Goal: Task Accomplishment & Management: Use online tool/utility

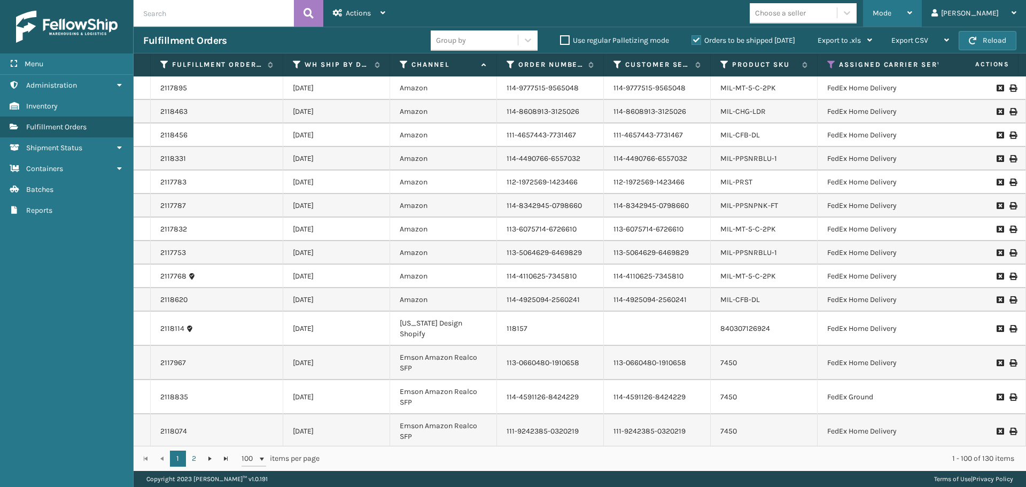
click at [912, 21] on div "Mode" at bounding box center [893, 13] width 40 height 27
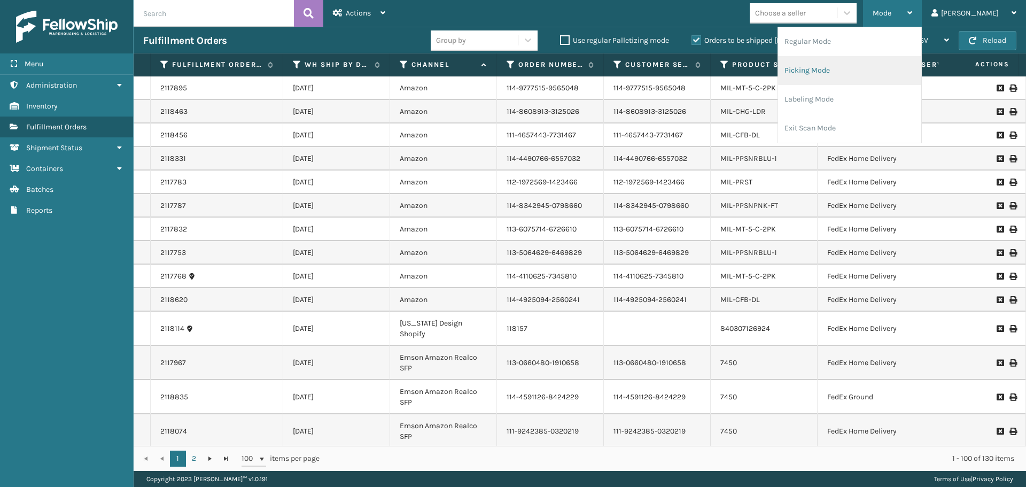
click at [887, 66] on li "Picking Mode" at bounding box center [849, 70] width 143 height 29
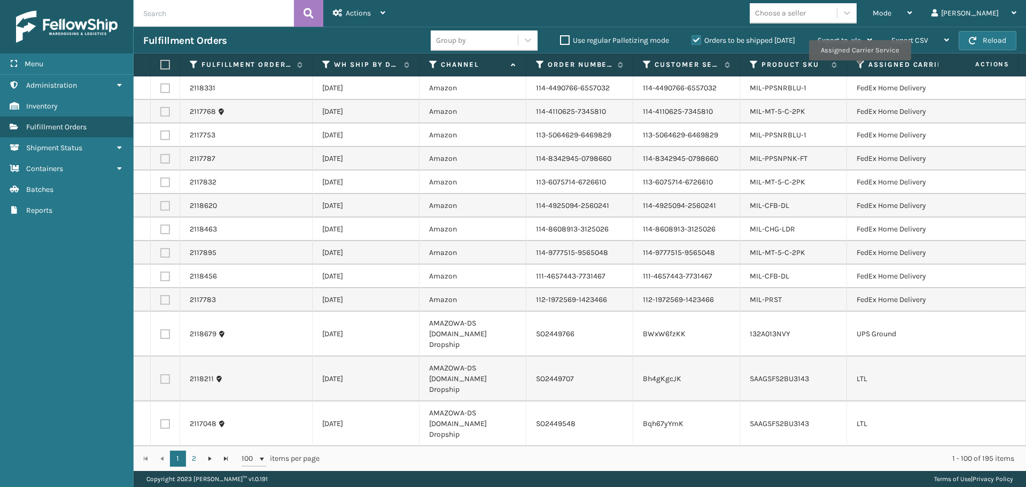
click at [859, 67] on icon at bounding box center [861, 65] width 9 height 10
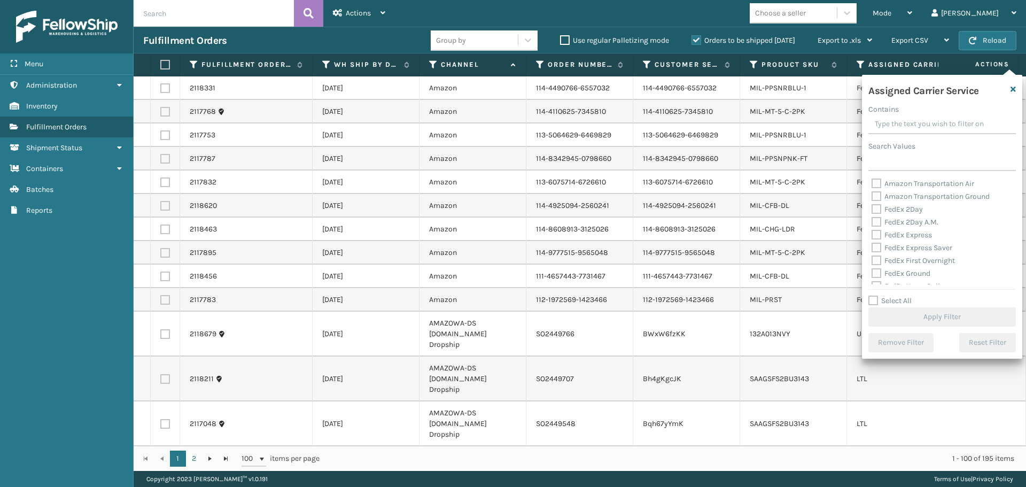
click at [872, 208] on label "FedEx 2Day" at bounding box center [897, 209] width 51 height 9
click at [872, 208] on input "FedEx 2Day" at bounding box center [872, 206] width 1 height 7
checkbox input "true"
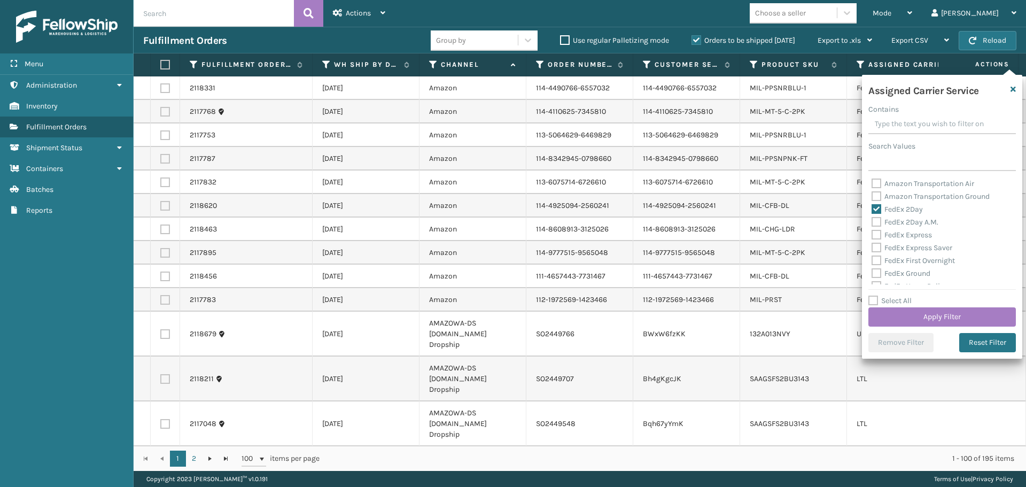
click at [874, 221] on label "FedEx 2Day A.M." at bounding box center [905, 222] width 67 height 9
click at [872, 221] on input "FedEx 2Day A.M." at bounding box center [872, 219] width 1 height 7
checkbox input "true"
click at [880, 239] on label "FedEx Express" at bounding box center [902, 234] width 60 height 9
click at [872, 236] on input "FedEx Express" at bounding box center [872, 232] width 1 height 7
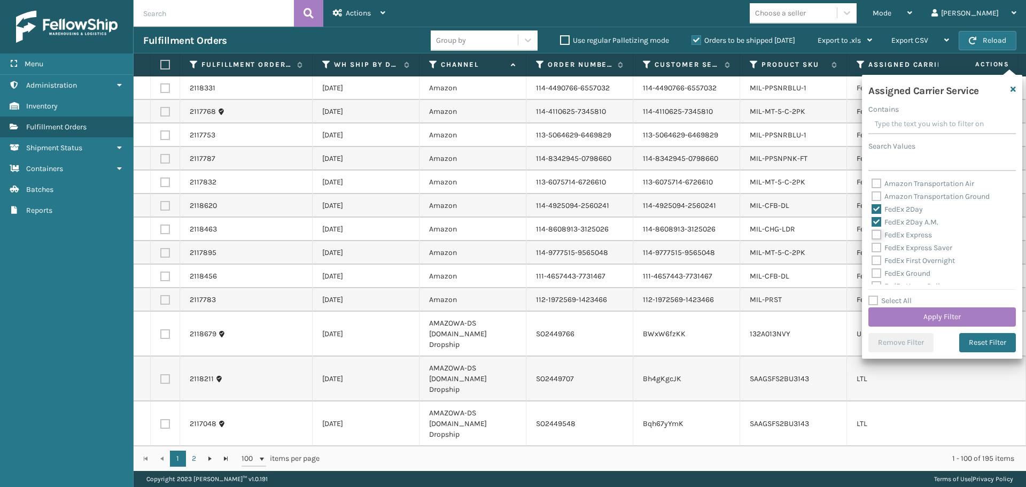
checkbox input "true"
click at [878, 252] on label "FedEx Express Saver" at bounding box center [912, 247] width 81 height 9
click at [872, 249] on input "FedEx Express Saver" at bounding box center [872, 245] width 1 height 7
checkbox input "true"
drag, startPoint x: 876, startPoint y: 260, endPoint x: 876, endPoint y: 283, distance: 23.0
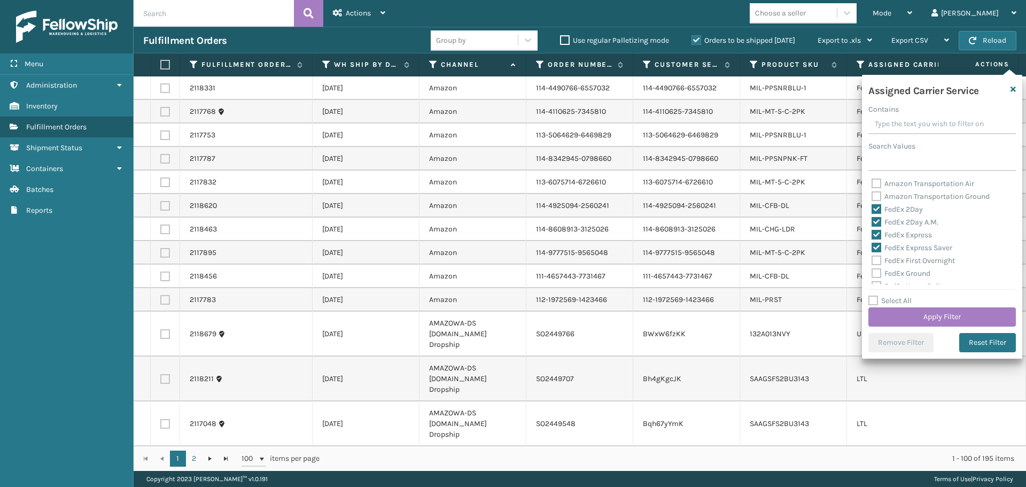
click at [876, 262] on label "FedEx First Overnight" at bounding box center [913, 260] width 83 height 9
click at [872, 261] on input "FedEx First Overnight" at bounding box center [872, 257] width 1 height 7
checkbox input "true"
click at [877, 274] on label "FedEx Ground" at bounding box center [901, 273] width 59 height 9
click at [872, 274] on input "FedEx Ground" at bounding box center [872, 270] width 1 height 7
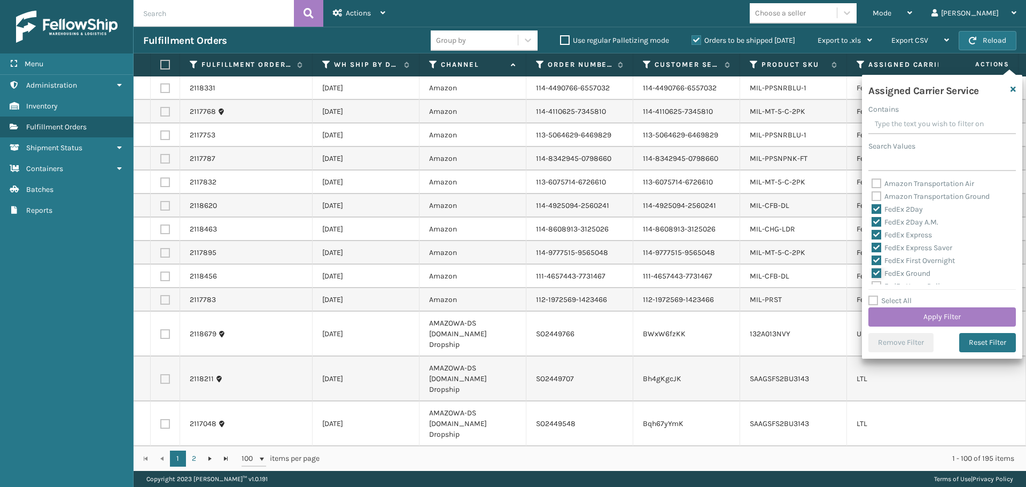
checkbox input "true"
click at [878, 234] on label "FedEx Home Delivery" at bounding box center [913, 232] width 82 height 9
click at [872, 234] on input "FedEx Home Delivery" at bounding box center [872, 230] width 1 height 7
checkbox input "true"
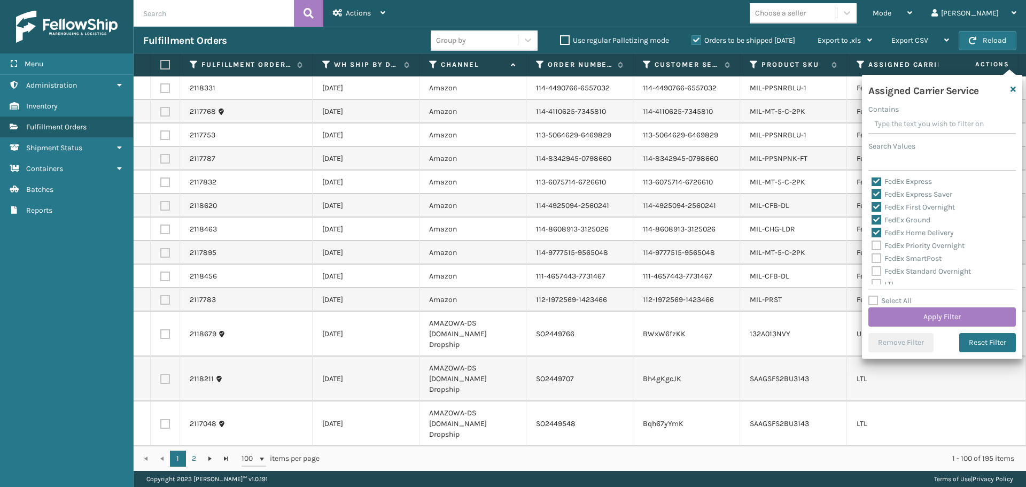
click at [876, 247] on label "FedEx Priority Overnight" at bounding box center [918, 245] width 93 height 9
click at [872, 246] on input "FedEx Priority Overnight" at bounding box center [872, 242] width 1 height 7
checkbox input "true"
click at [876, 260] on label "FedEx SmartPost" at bounding box center [907, 258] width 70 height 9
click at [872, 259] on input "FedEx SmartPost" at bounding box center [872, 255] width 1 height 7
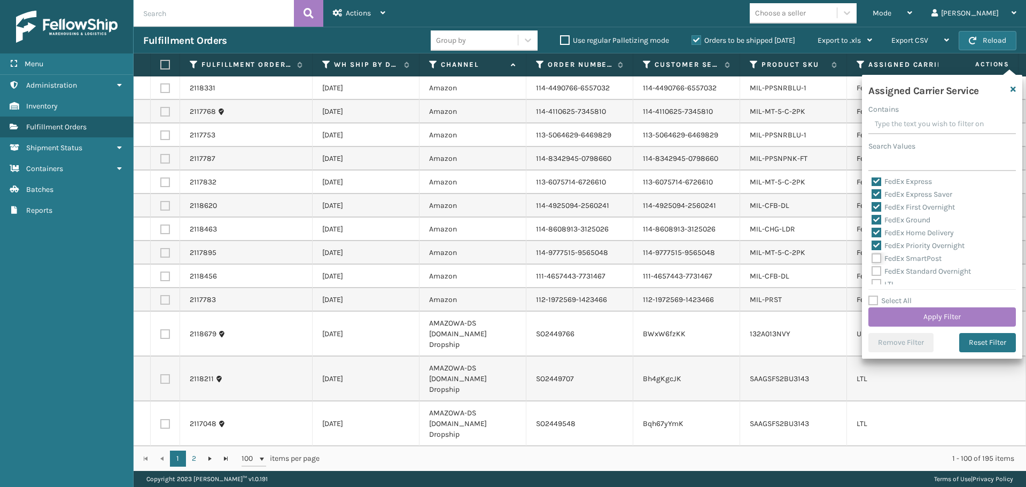
checkbox input "true"
click at [877, 270] on label "FedEx Standard Overnight" at bounding box center [921, 271] width 99 height 9
click at [872, 270] on input "FedEx Standard Overnight" at bounding box center [872, 268] width 1 height 7
checkbox input "true"
click at [931, 318] on button "Apply Filter" at bounding box center [943, 316] width 148 height 19
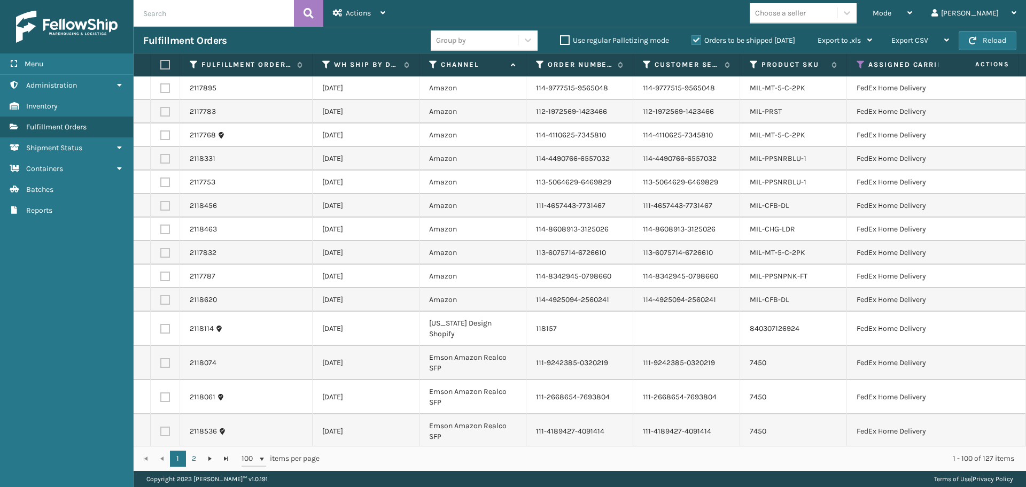
click at [837, 20] on div "Choose a seller" at bounding box center [793, 13] width 87 height 18
type input "emson"
click at [842, 33] on div "Emson" at bounding box center [803, 40] width 107 height 20
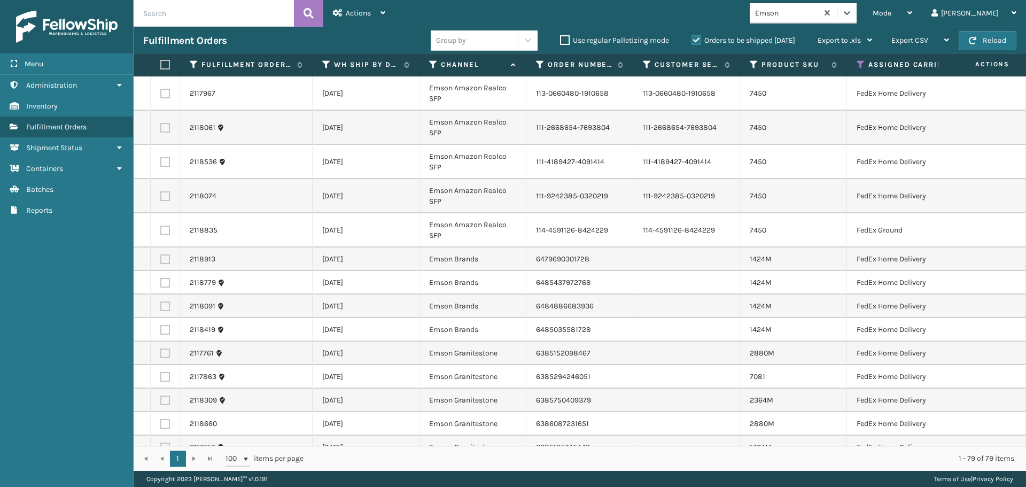
click at [165, 64] on label at bounding box center [163, 65] width 6 height 10
click at [161, 64] on input "checkbox" at bounding box center [160, 64] width 1 height 7
checkbox input "true"
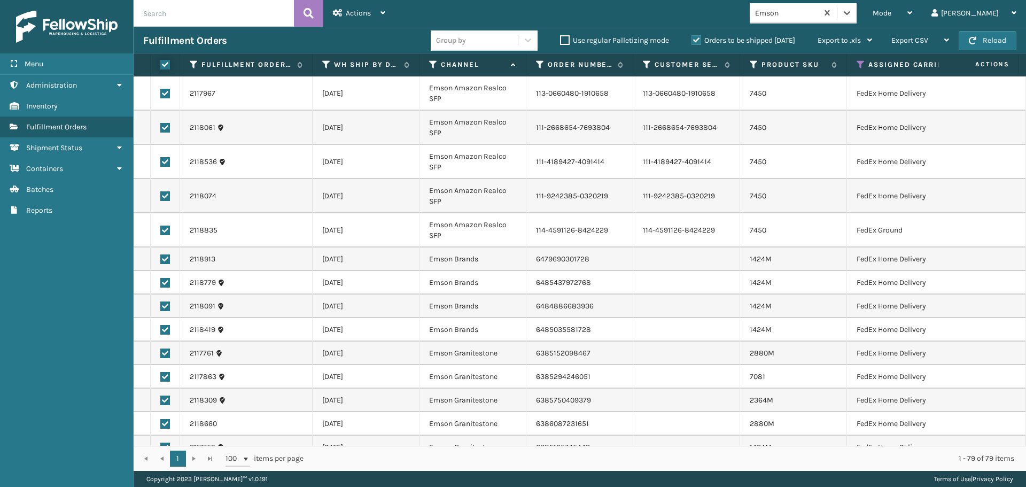
checkbox input "true"
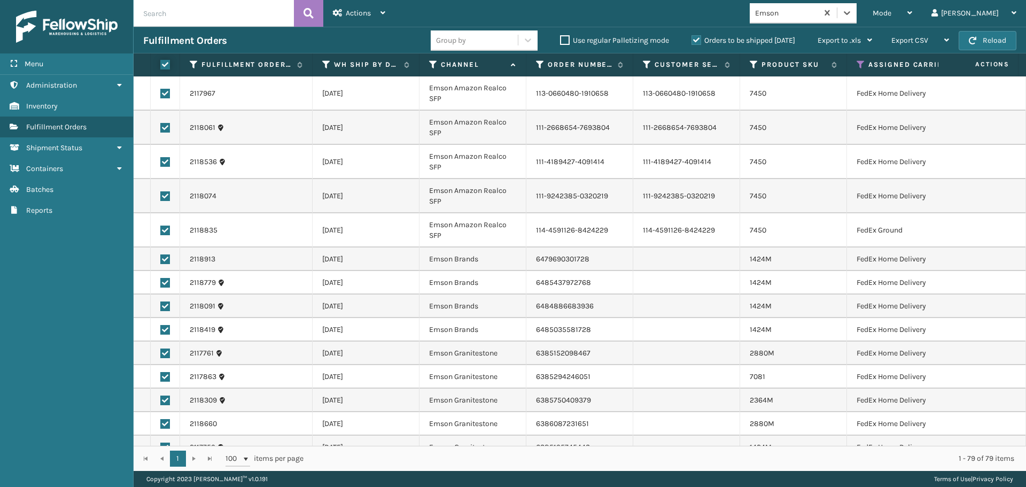
checkbox input "true"
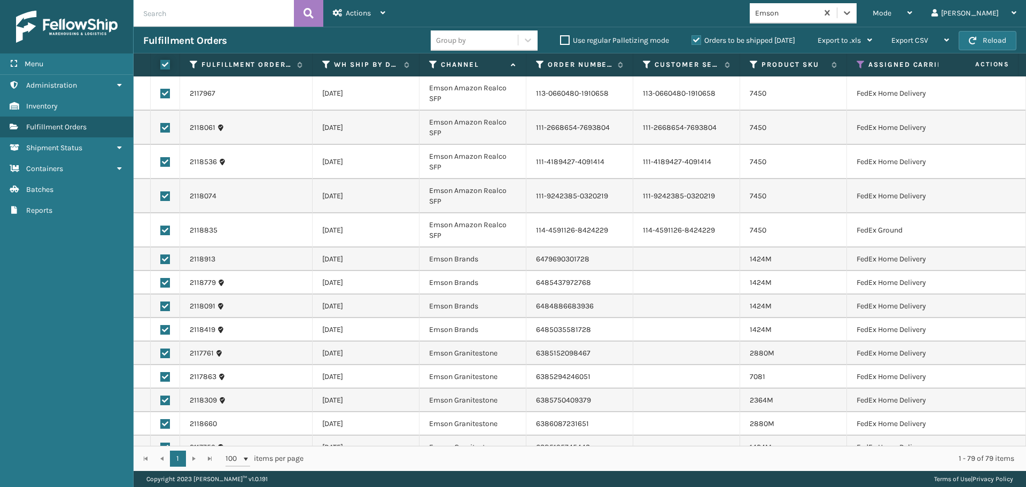
checkbox input "true"
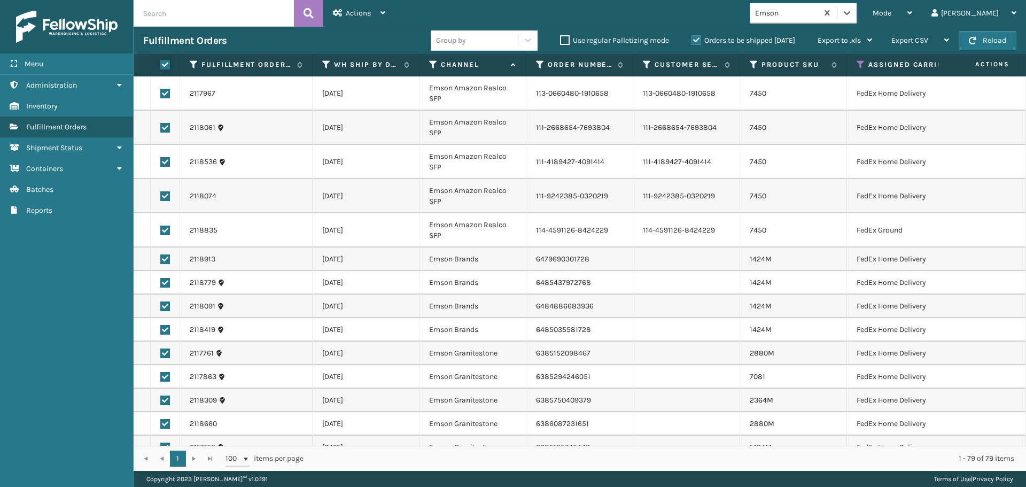
checkbox input "true"
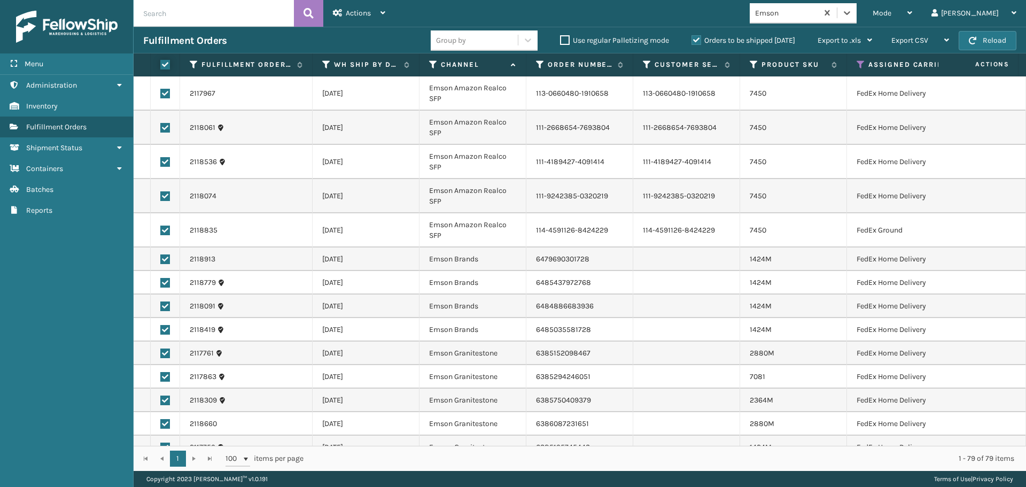
checkbox input "true"
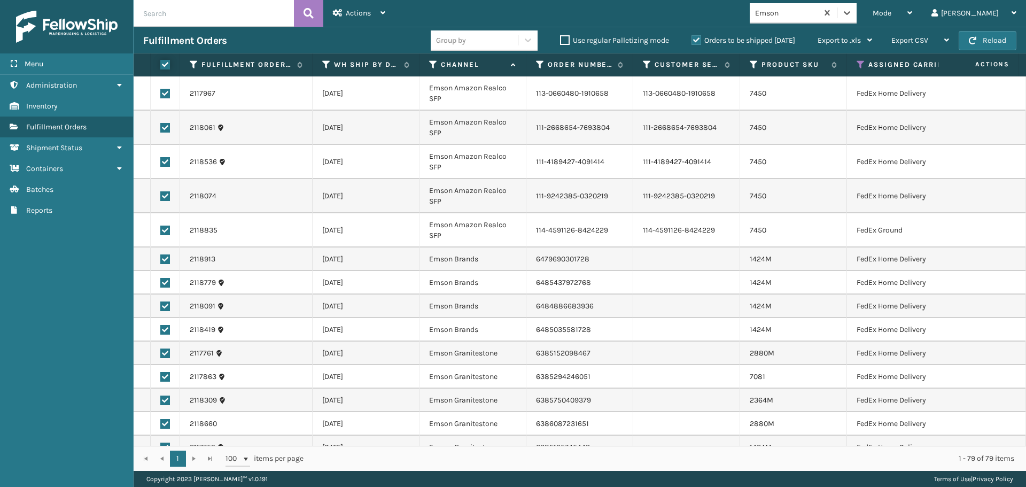
checkbox input "true"
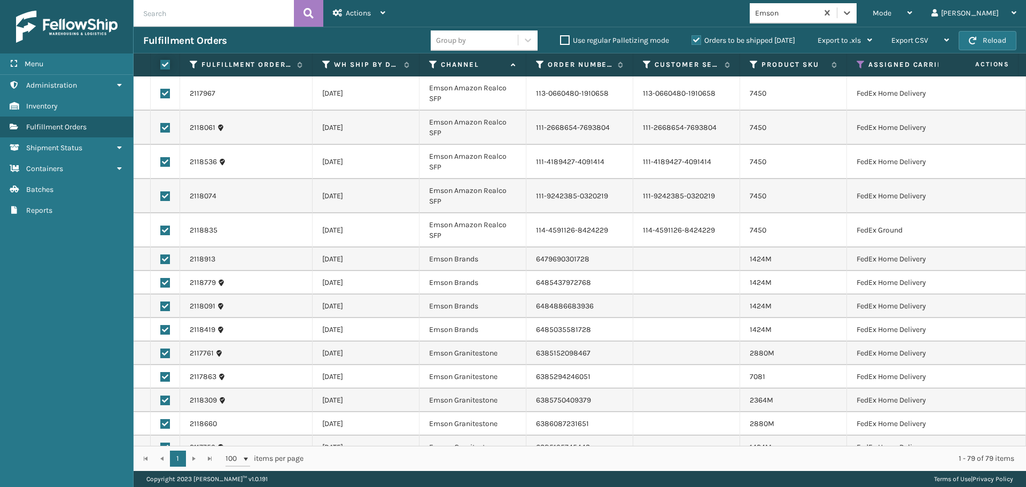
checkbox input "true"
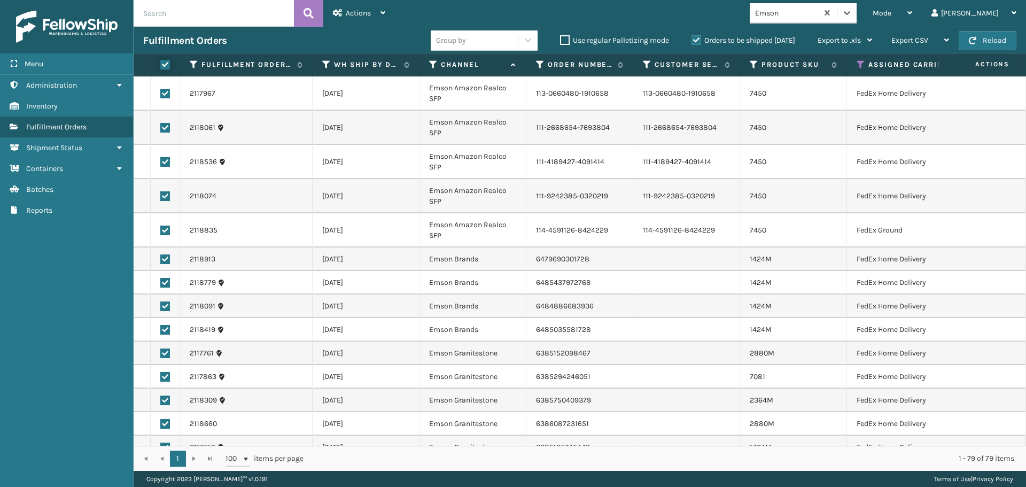
checkbox input "true"
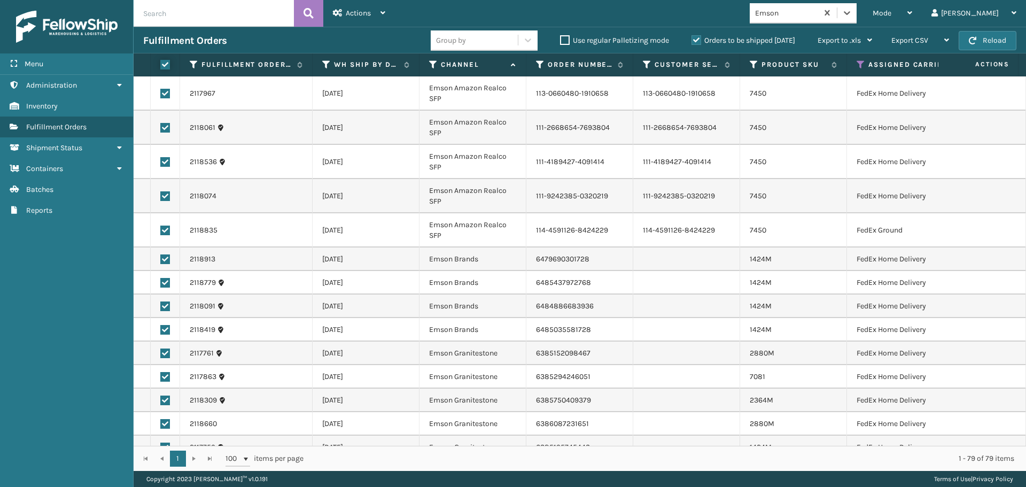
checkbox input "true"
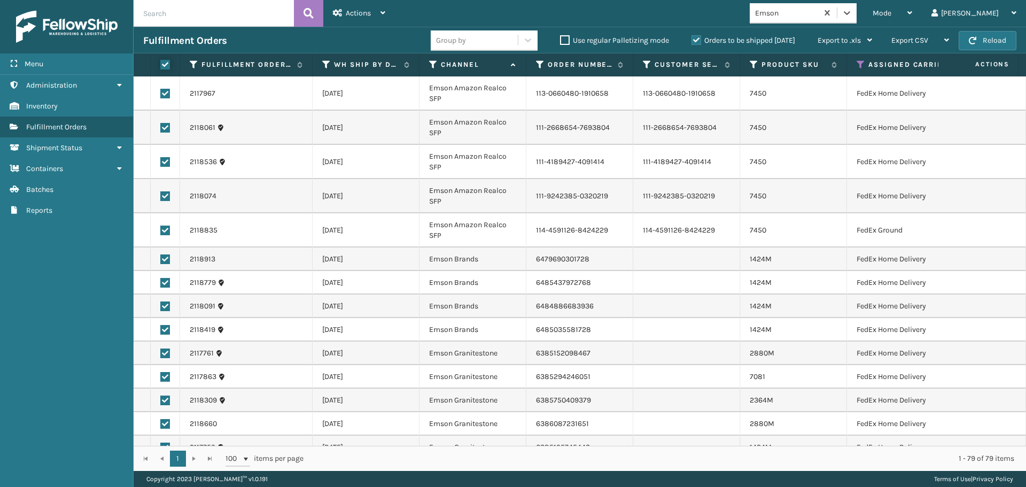
checkbox input "true"
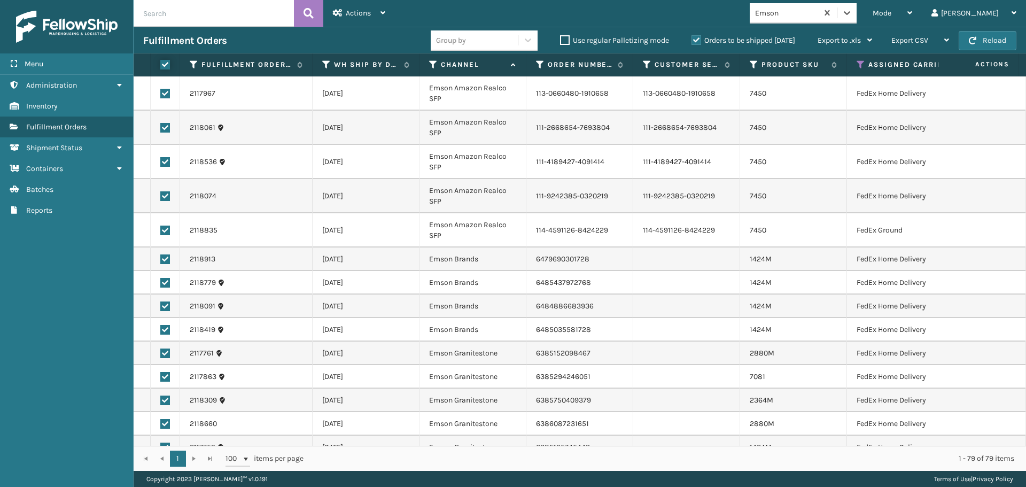
checkbox input "true"
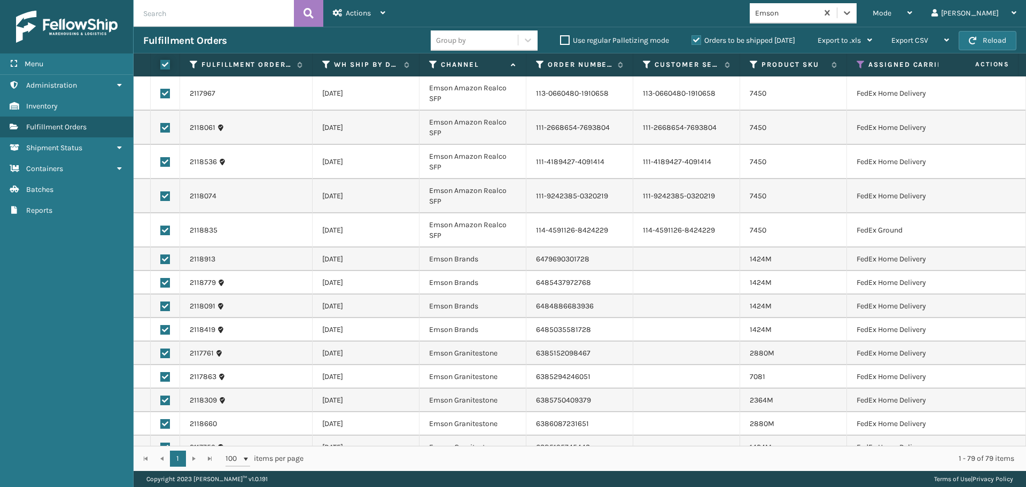
checkbox input "true"
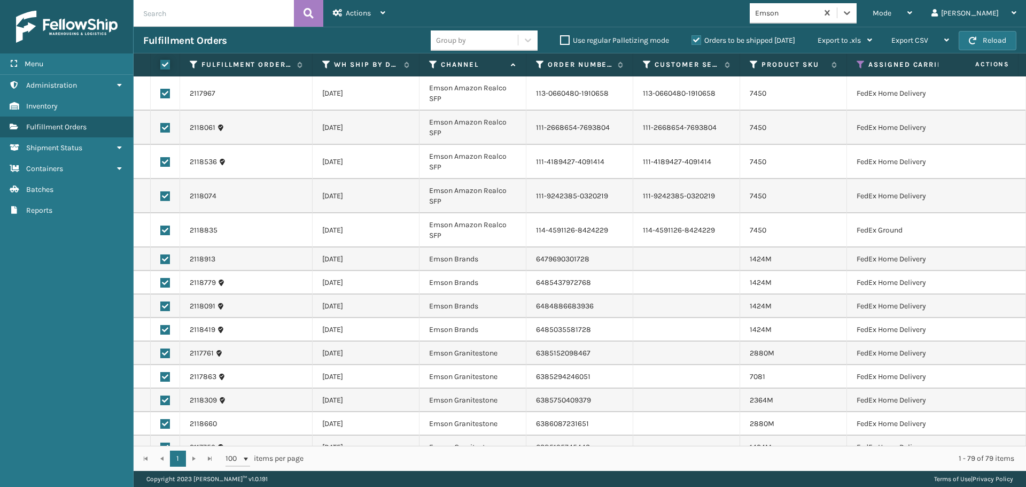
checkbox input "true"
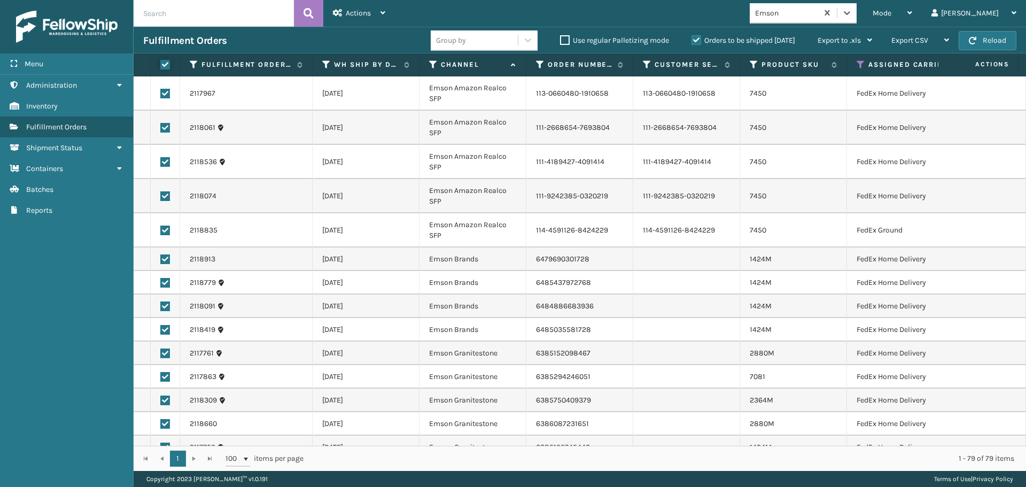
checkbox input "true"
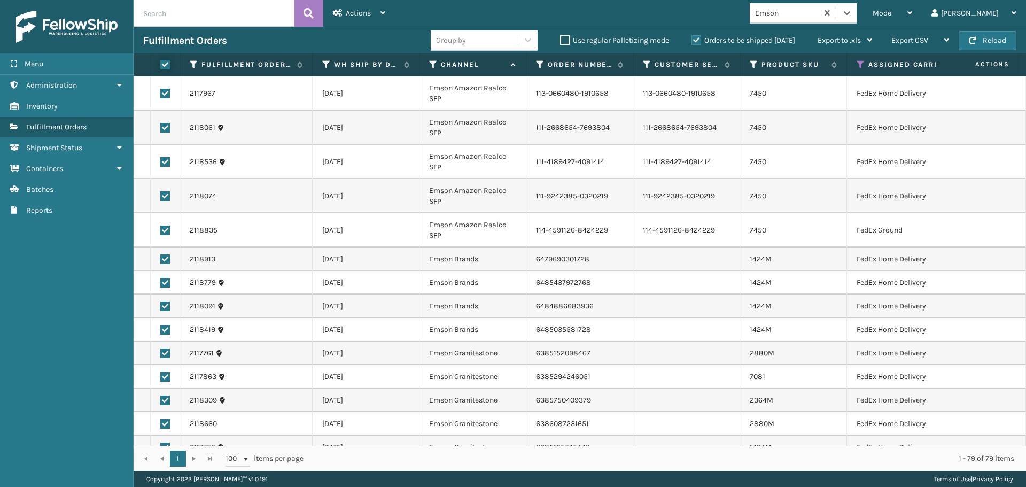
checkbox input "true"
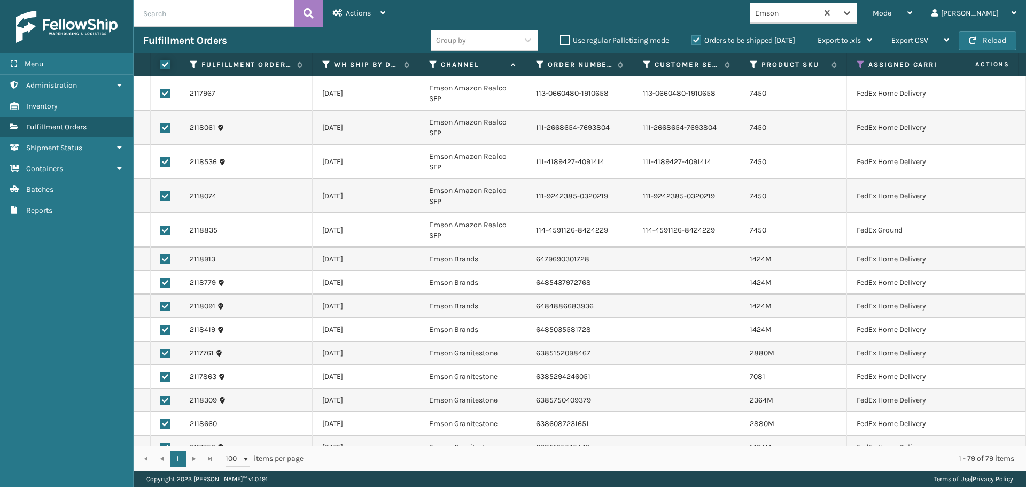
checkbox input "true"
click at [373, 12] on div "Actions" at bounding box center [359, 13] width 52 height 27
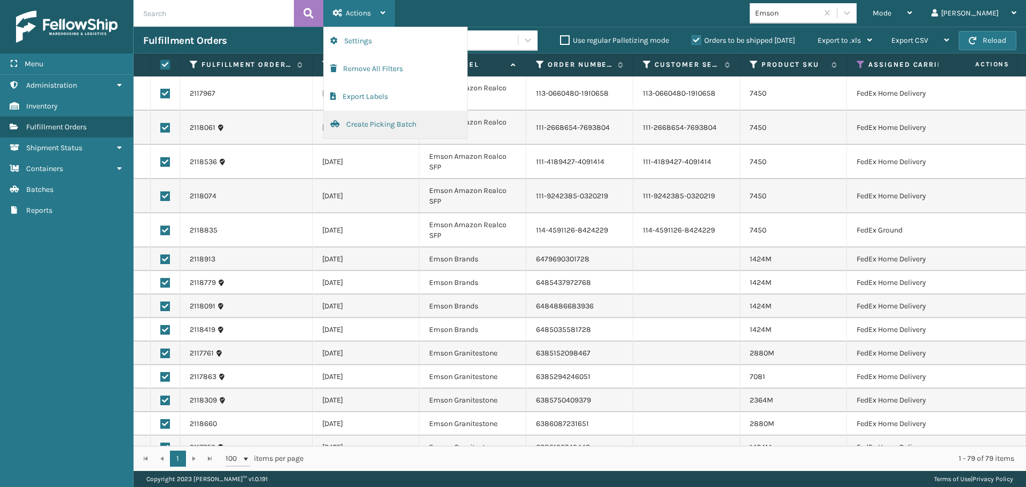
click at [377, 118] on button "Create Picking Batch" at bounding box center [395, 125] width 143 height 28
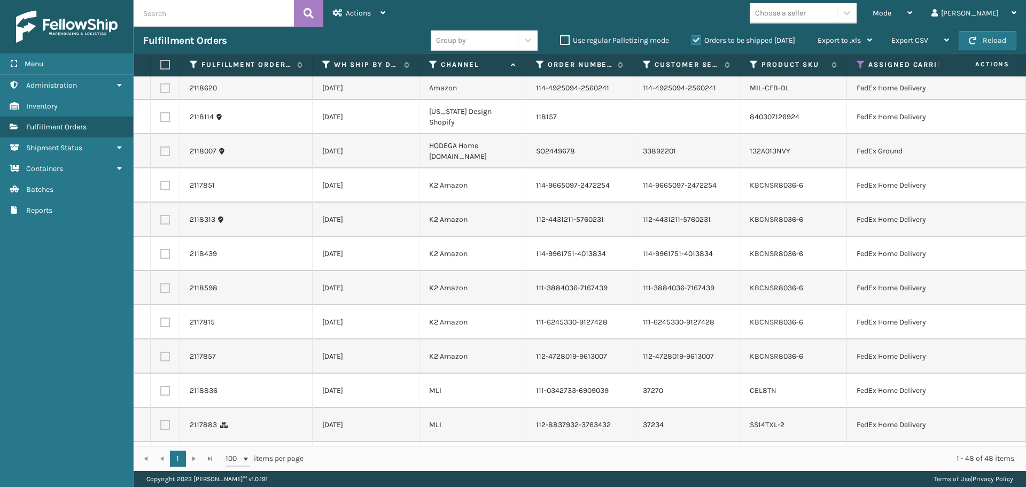
scroll to position [0, 0]
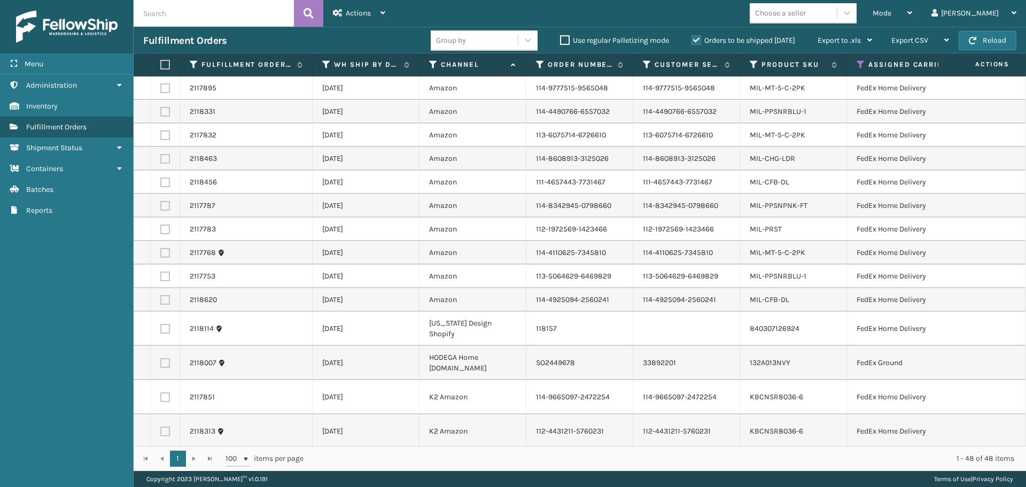
click at [166, 65] on label at bounding box center [163, 65] width 6 height 10
click at [161, 65] on input "checkbox" at bounding box center [160, 64] width 1 height 7
checkbox input "true"
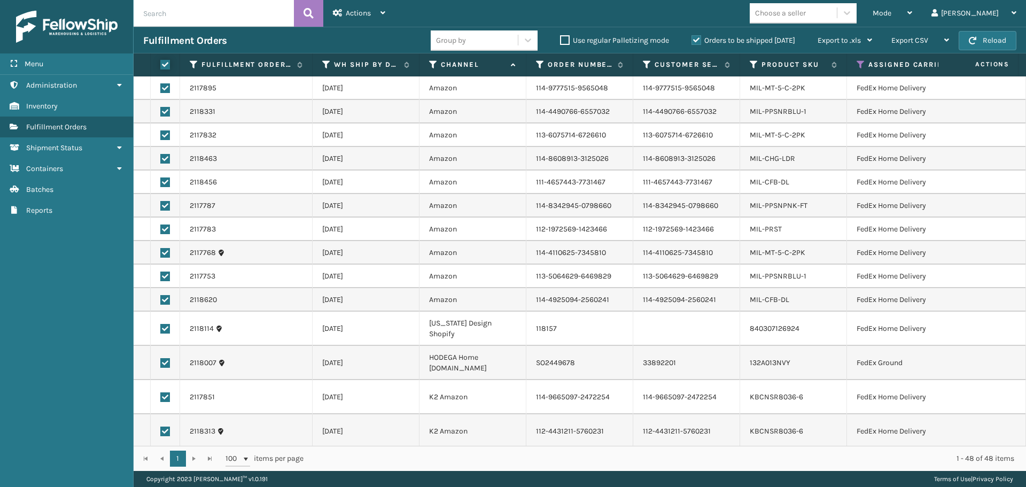
checkbox input "true"
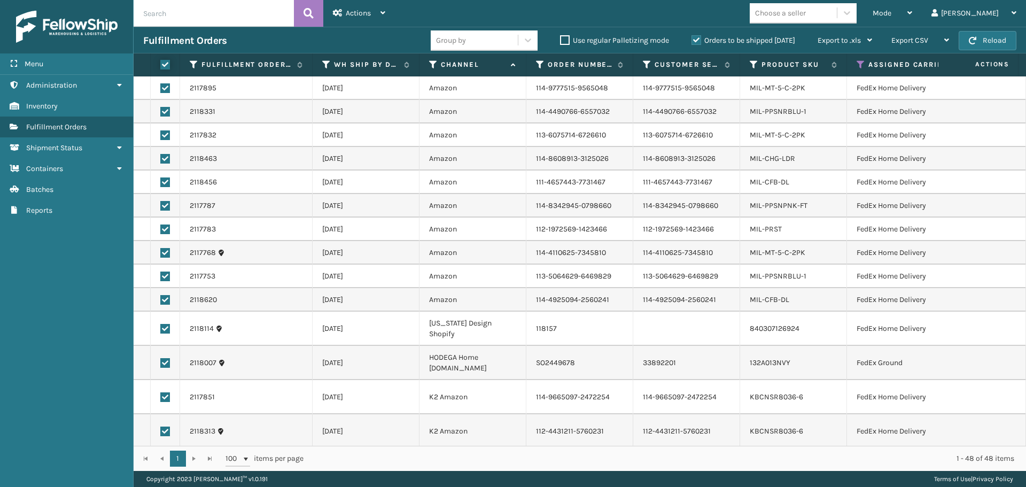
checkbox input "true"
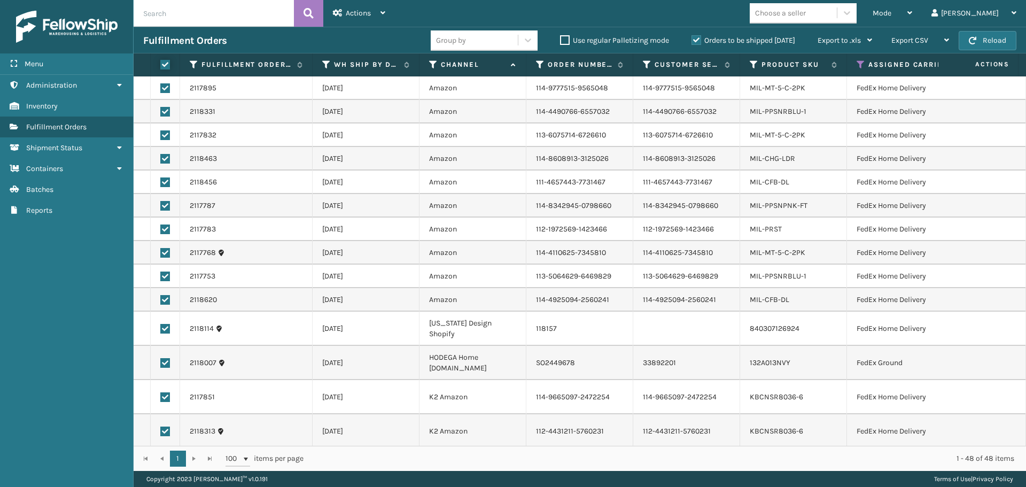
checkbox input "true"
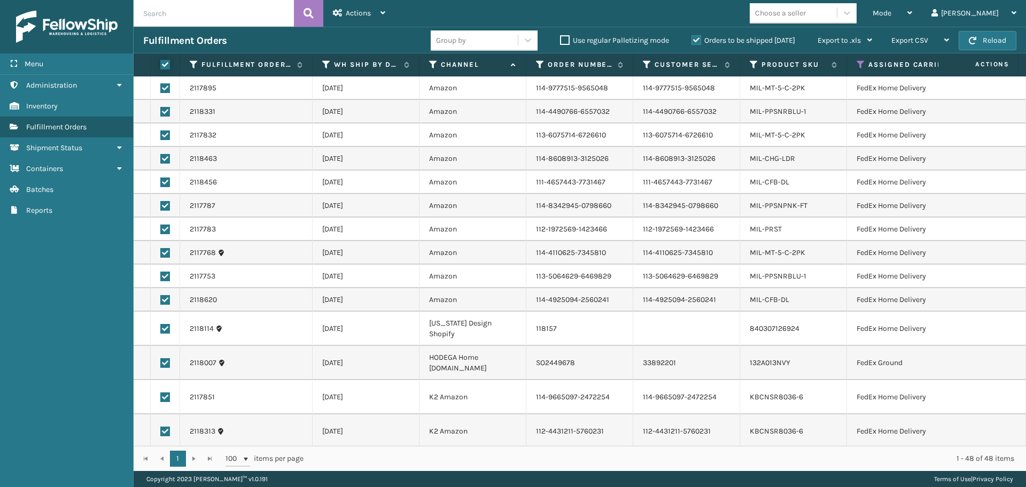
checkbox input "true"
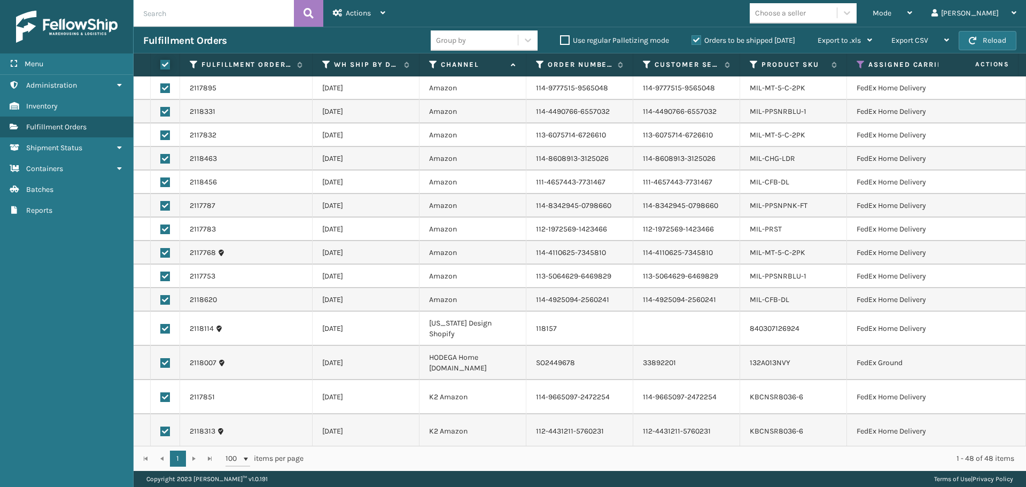
checkbox input "true"
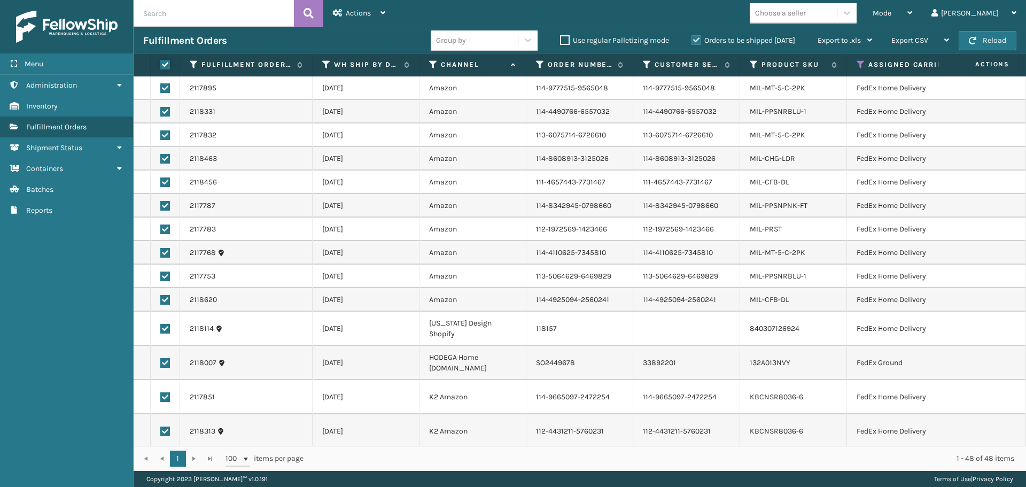
checkbox input "true"
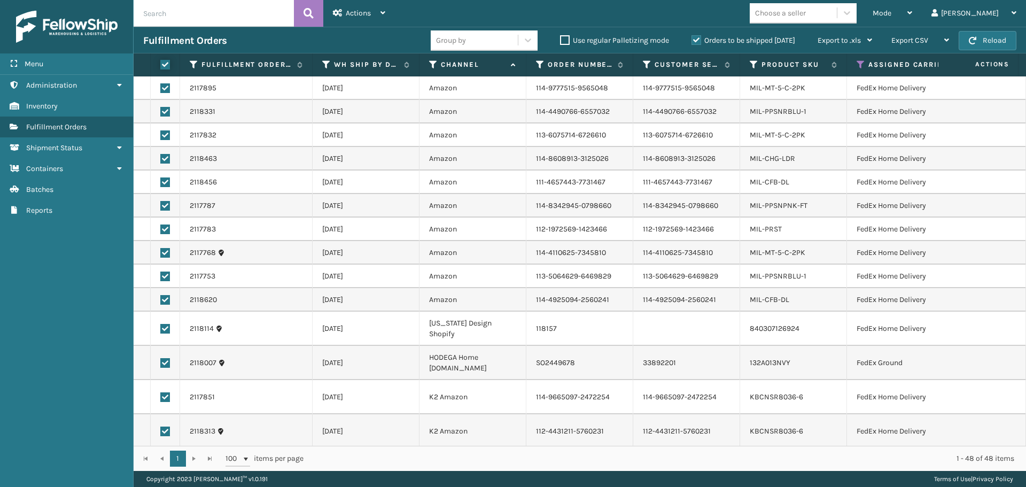
checkbox input "true"
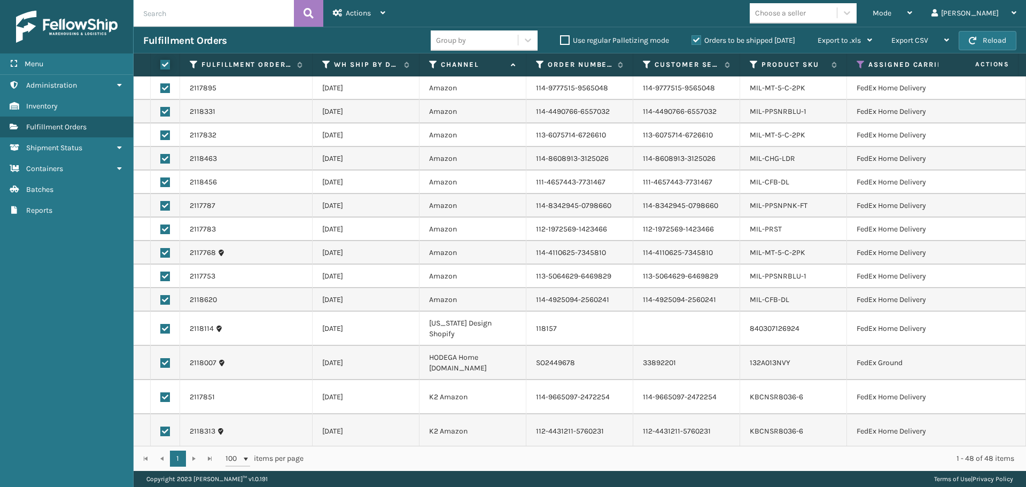
checkbox input "true"
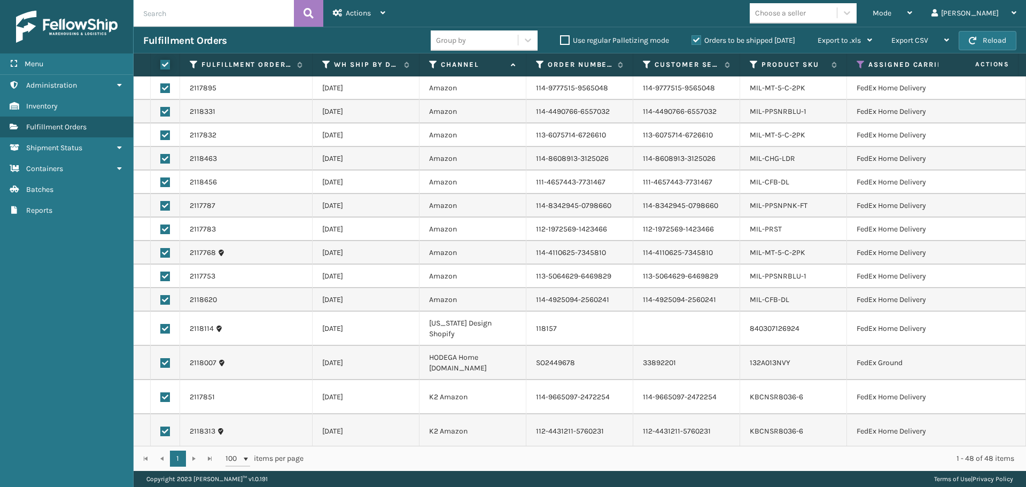
checkbox input "true"
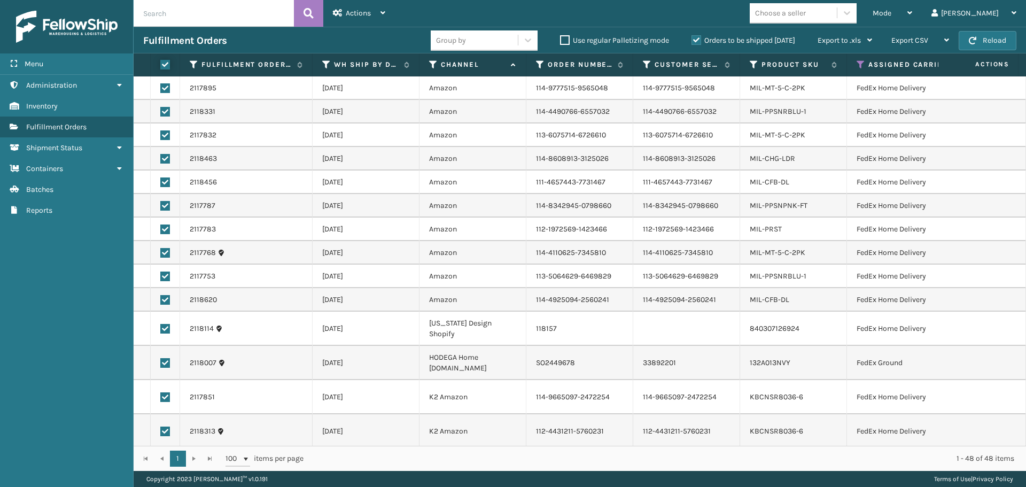
checkbox input "true"
click at [339, 18] on div "Actions" at bounding box center [359, 13] width 52 height 27
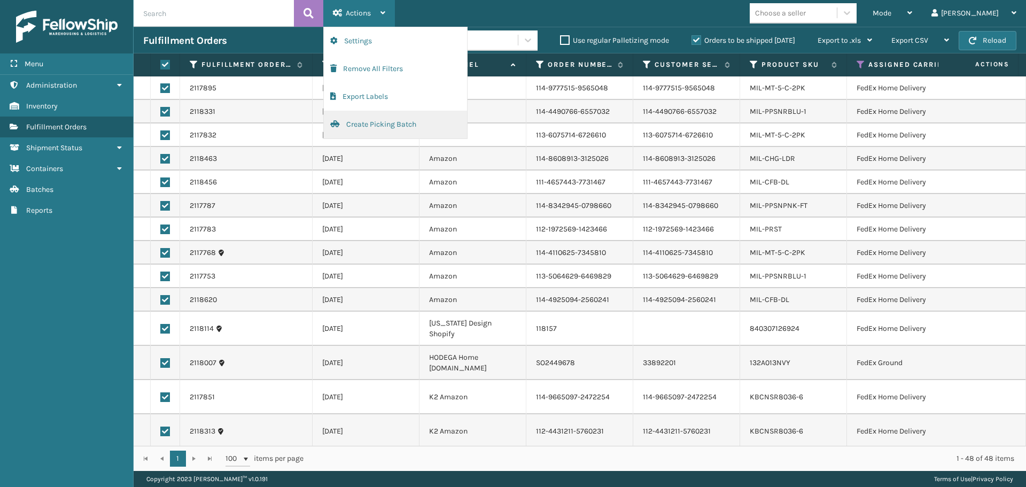
click at [396, 119] on button "Create Picking Batch" at bounding box center [395, 125] width 143 height 28
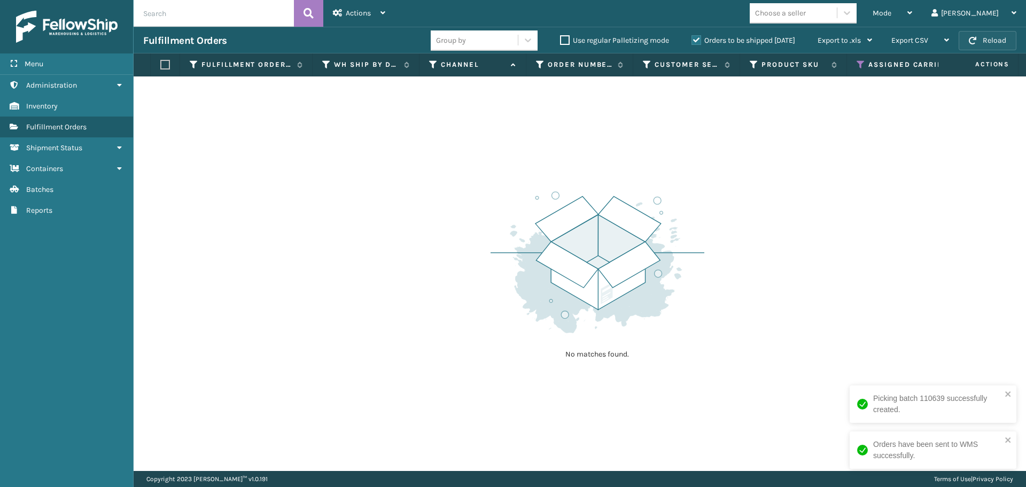
click at [968, 36] on button "Reload" at bounding box center [988, 40] width 58 height 19
click at [862, 66] on icon at bounding box center [861, 65] width 9 height 10
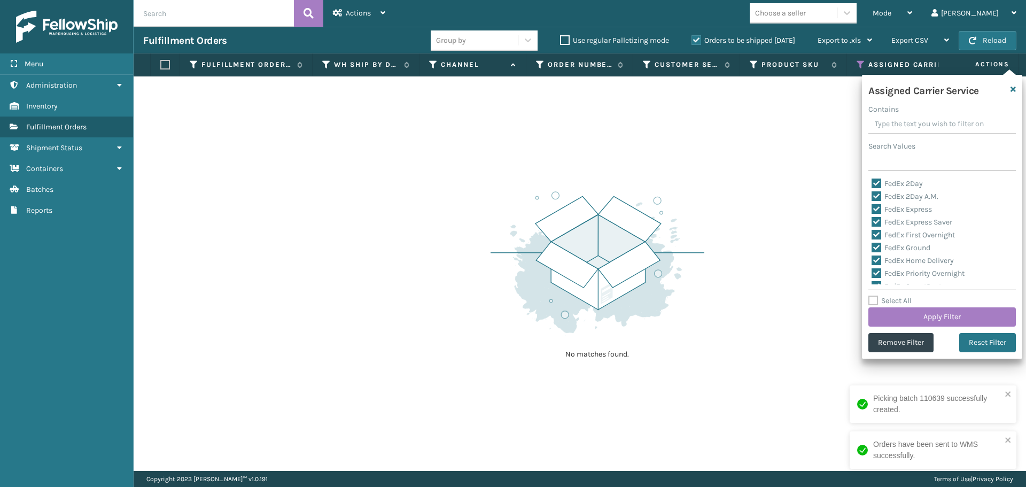
click at [877, 301] on label "Select All" at bounding box center [890, 300] width 43 height 9
click at [877, 296] on input "Select All" at bounding box center [949, 295] width 160 height 1
checkbox input "true"
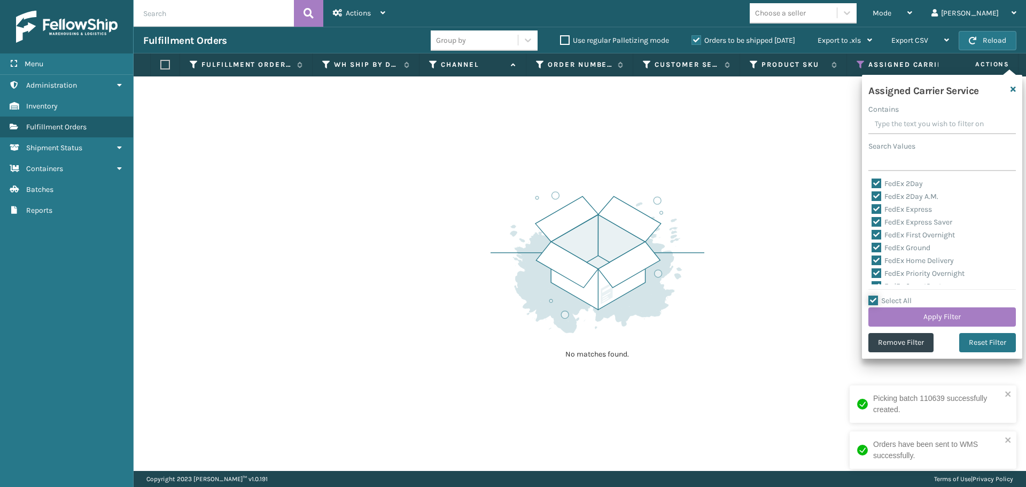
checkbox input "true"
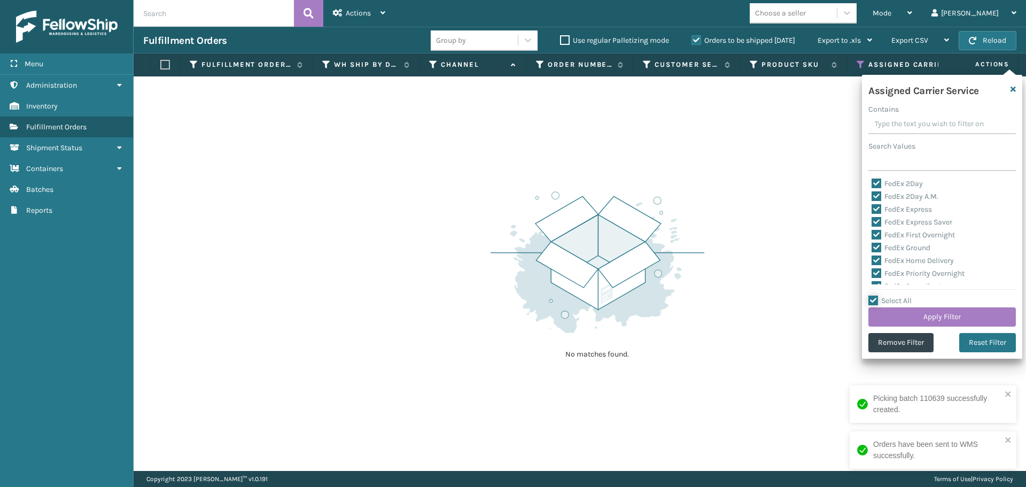
checkbox input "true"
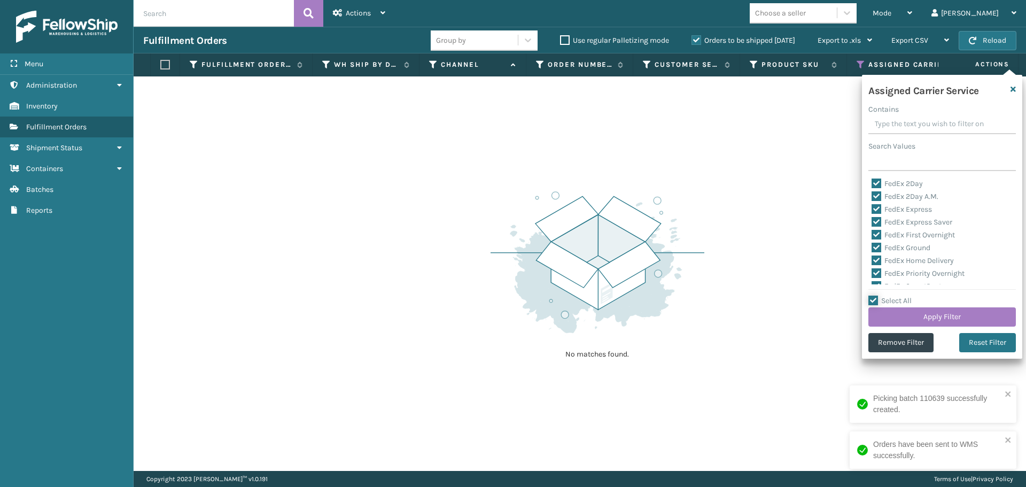
checkbox input "true"
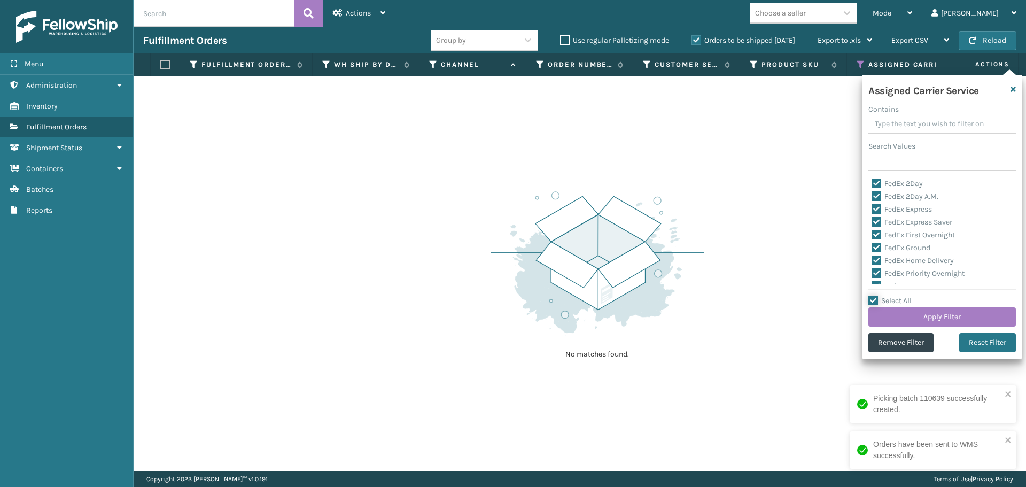
checkbox input "true"
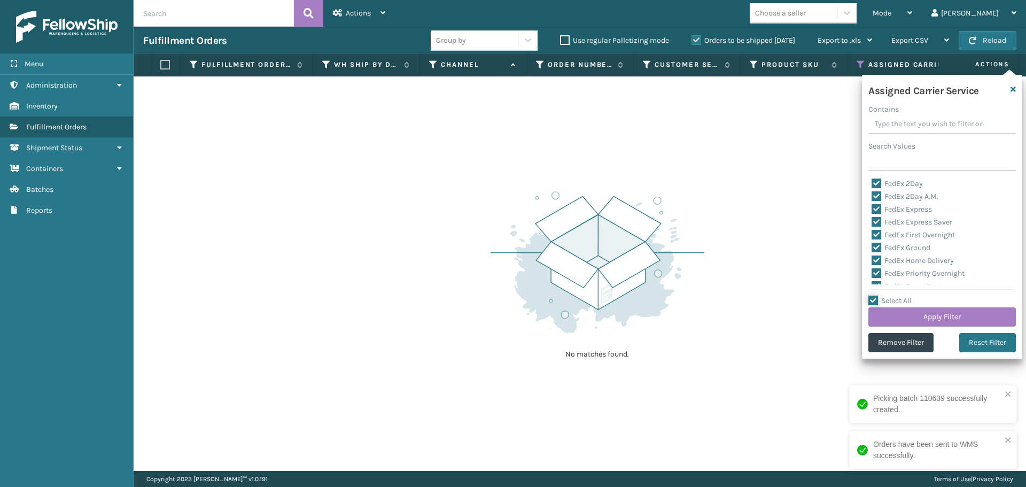
checkbox input "true"
click at [877, 301] on label "Select All" at bounding box center [890, 300] width 43 height 9
click at [877, 296] on input "Select All" at bounding box center [949, 295] width 160 height 1
checkbox input "false"
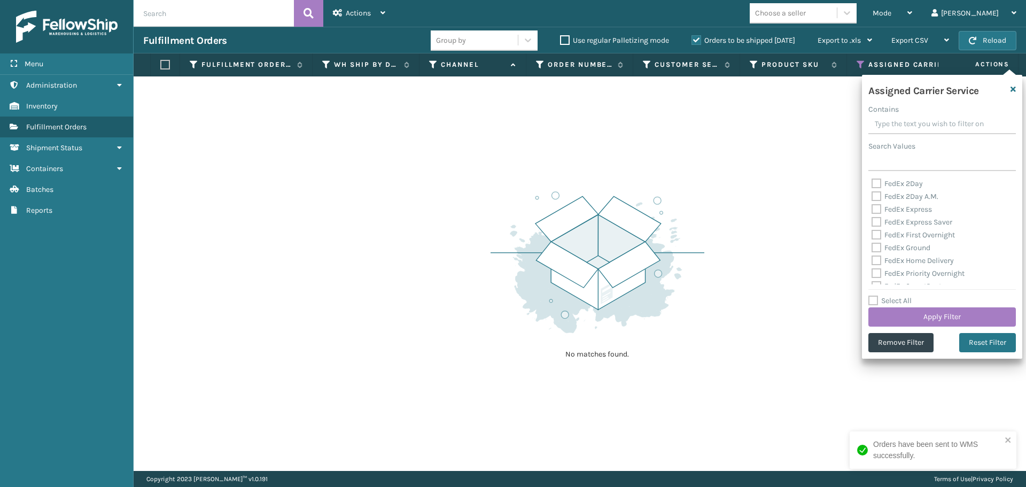
checkbox input "false"
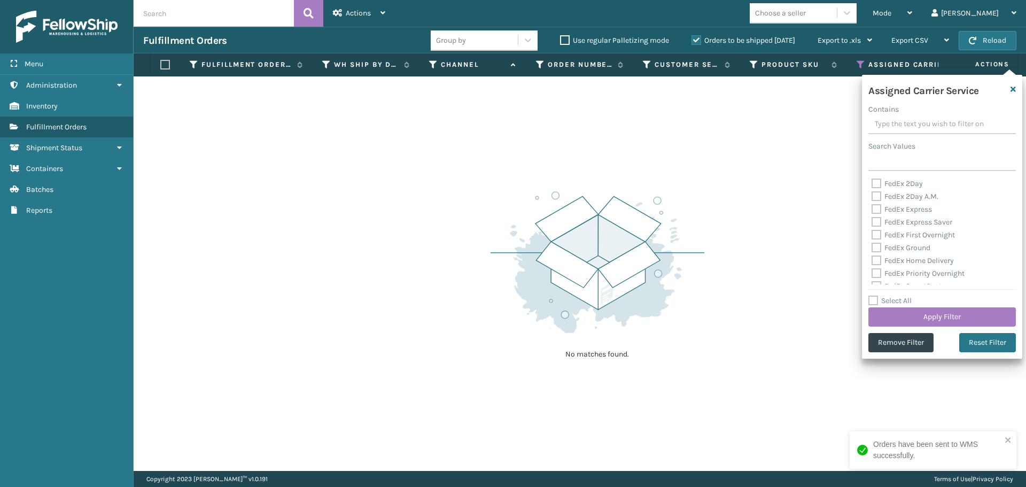
checkbox input "false"
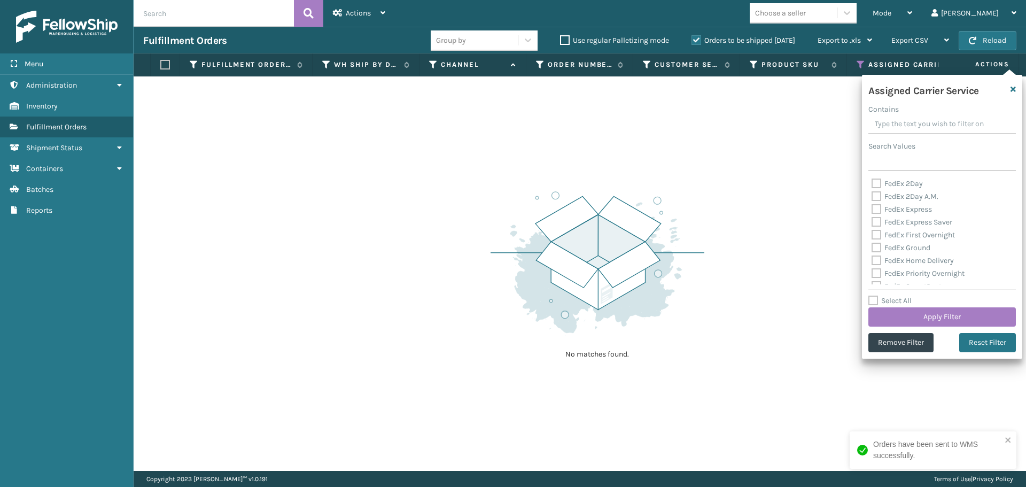
checkbox input "false"
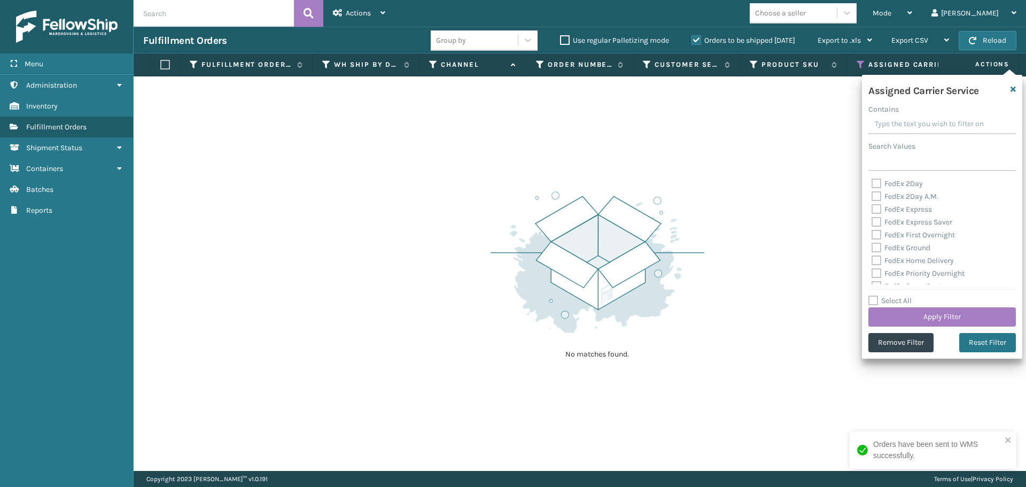
checkbox input "false"
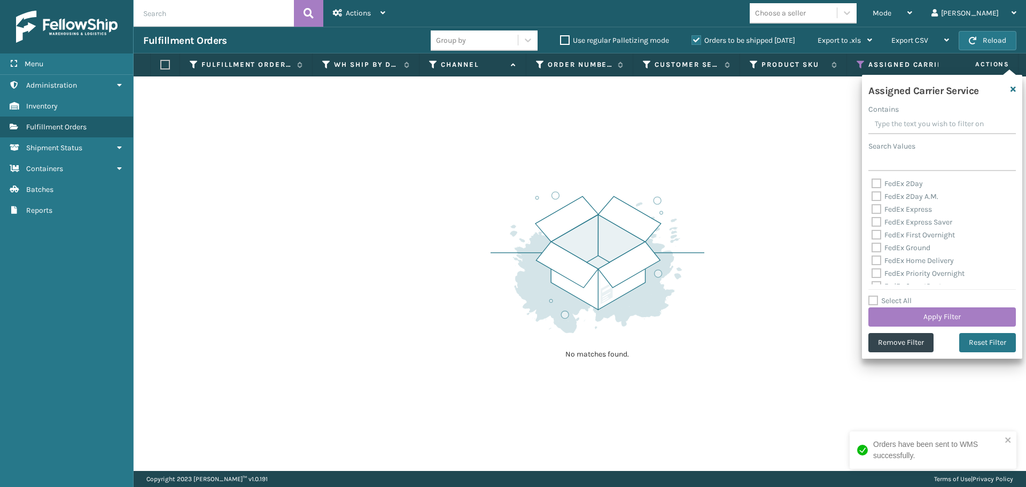
checkbox input "false"
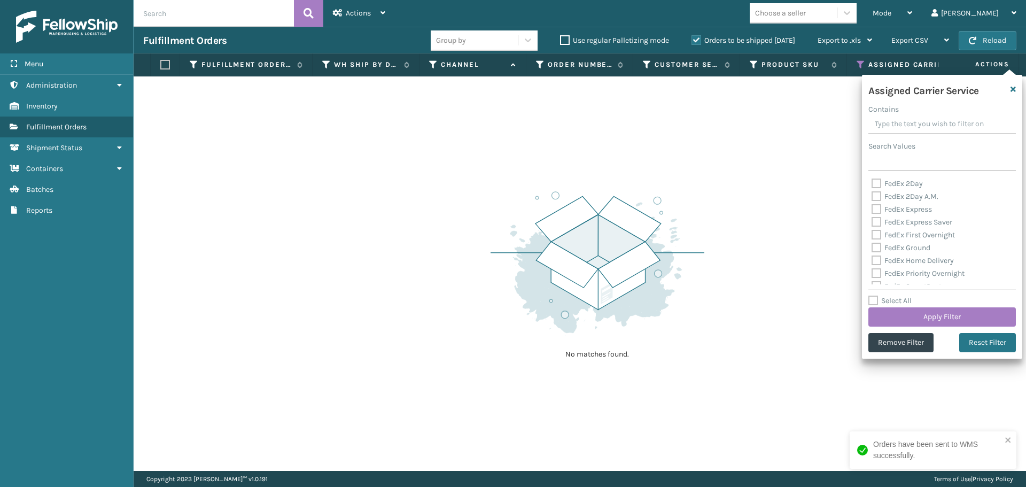
checkbox input "false"
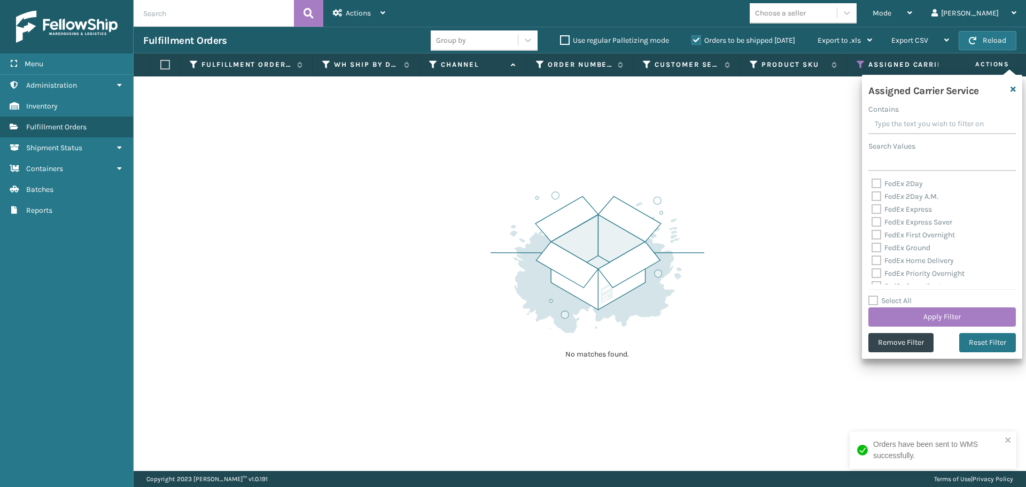
checkbox input "false"
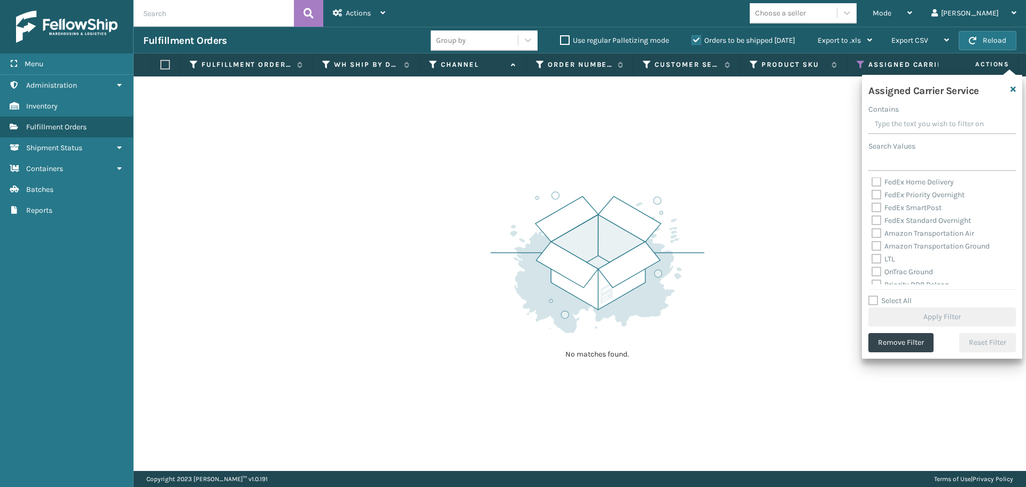
scroll to position [107, 0]
click at [879, 242] on label "OnTrac Ground" at bounding box center [902, 243] width 61 height 9
click at [872, 242] on input "OnTrac Ground" at bounding box center [872, 240] width 1 height 7
checkbox input "true"
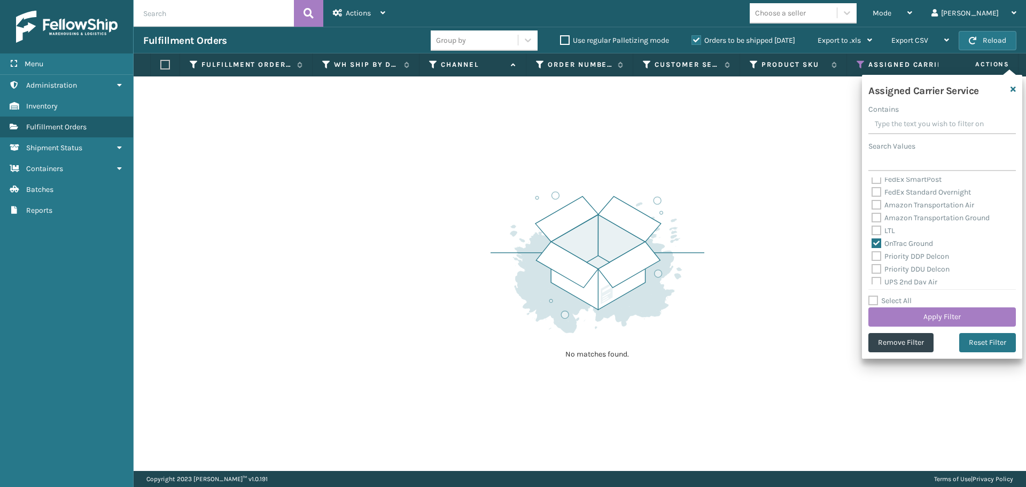
click at [878, 258] on label "Priority DDP Delcon" at bounding box center [911, 256] width 78 height 9
click at [872, 257] on input "Priority DDP Delcon" at bounding box center [872, 253] width 1 height 7
click at [876, 268] on label "Priority DDU Delcon" at bounding box center [911, 269] width 78 height 9
click at [872, 268] on input "Priority DDU Delcon" at bounding box center [872, 266] width 1 height 7
click at [876, 280] on label "UPS 2nd Day Air" at bounding box center [905, 281] width 66 height 9
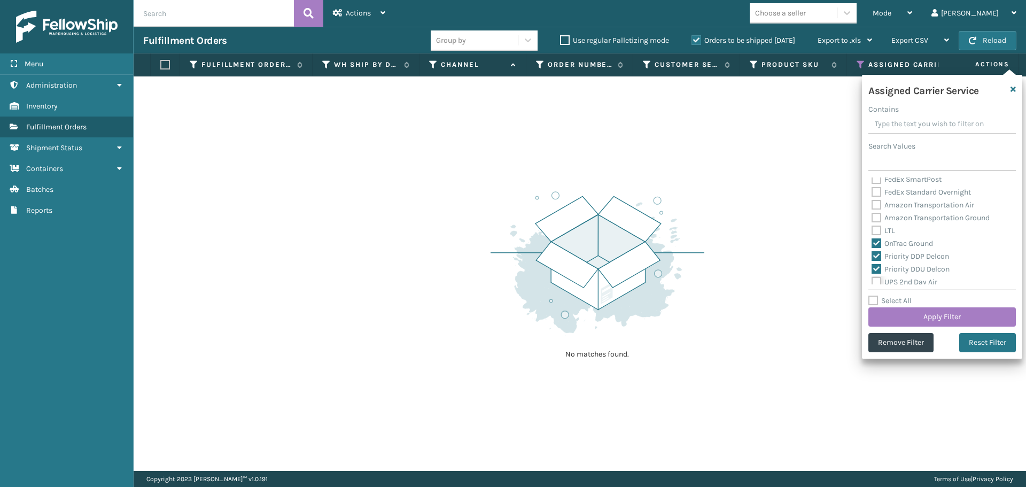
click at [872, 280] on input "UPS 2nd Day Air" at bounding box center [872, 279] width 1 height 7
click at [874, 245] on label "UPS 2nd Day Air A.M." at bounding box center [912, 241] width 81 height 9
click at [872, 242] on input "UPS 2nd Day Air A.M." at bounding box center [872, 238] width 1 height 7
click at [876, 250] on label "UPS 3 Day Select" at bounding box center [906, 254] width 68 height 9
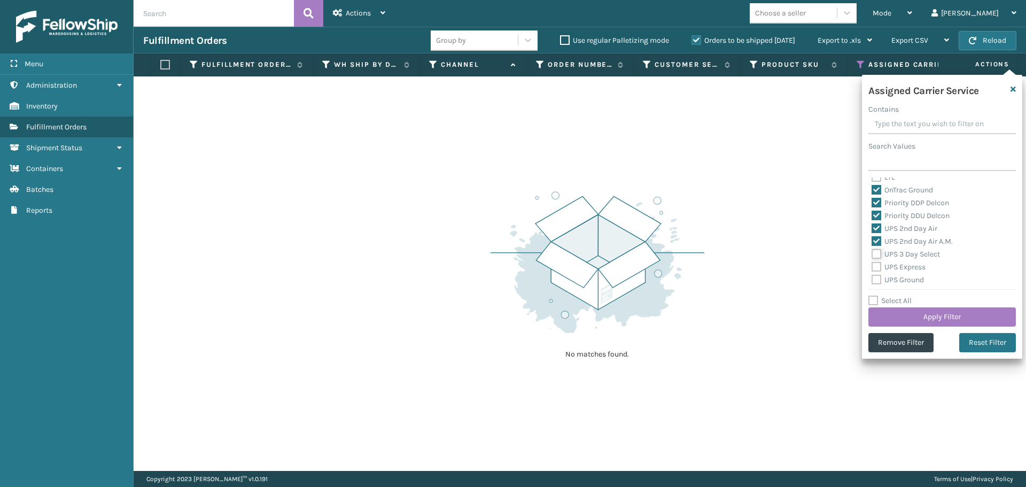
click at [872, 250] on input "UPS 3 Day Select" at bounding box center [872, 251] width 1 height 7
click at [874, 265] on label "UPS Express" at bounding box center [899, 266] width 54 height 9
click at [872, 265] on input "UPS Express" at bounding box center [872, 264] width 1 height 7
click at [873, 278] on label "UPS Ground" at bounding box center [898, 279] width 52 height 9
click at [872, 278] on input "UPS Ground" at bounding box center [872, 277] width 1 height 7
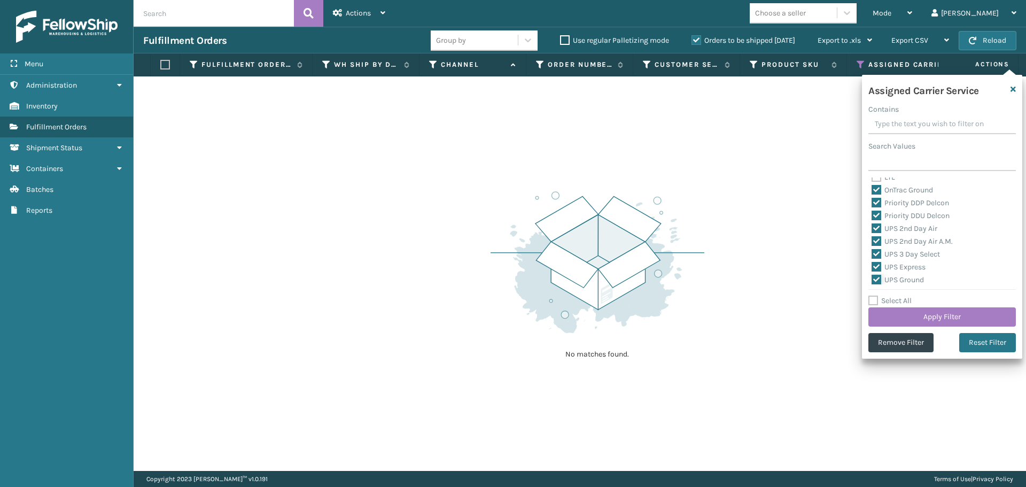
scroll to position [214, 0]
click at [876, 240] on label "UPS Next Day Air" at bounding box center [906, 239] width 68 height 9
click at [872, 240] on input "UPS Next Day Air" at bounding box center [872, 236] width 1 height 7
click at [873, 251] on label "UPS Next Day Air Early" at bounding box center [915, 251] width 87 height 9
click at [872, 251] on input "UPS Next Day Air Early" at bounding box center [872, 249] width 1 height 7
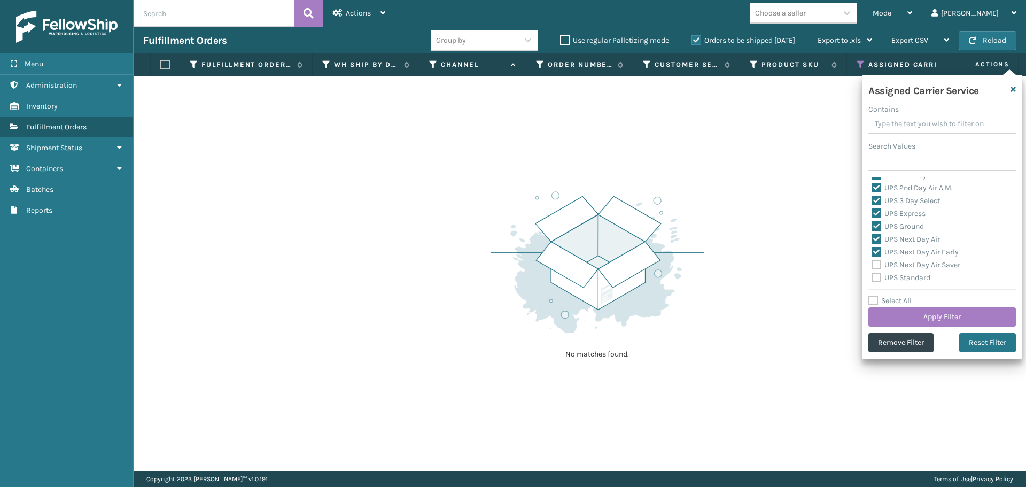
click at [873, 268] on label "UPS Next Day Air Saver" at bounding box center [916, 264] width 89 height 9
click at [872, 266] on input "UPS Next Day Air Saver" at bounding box center [872, 262] width 1 height 7
click at [874, 276] on label "UPS Standard" at bounding box center [901, 277] width 59 height 9
click at [872, 276] on input "UPS Standard" at bounding box center [872, 275] width 1 height 7
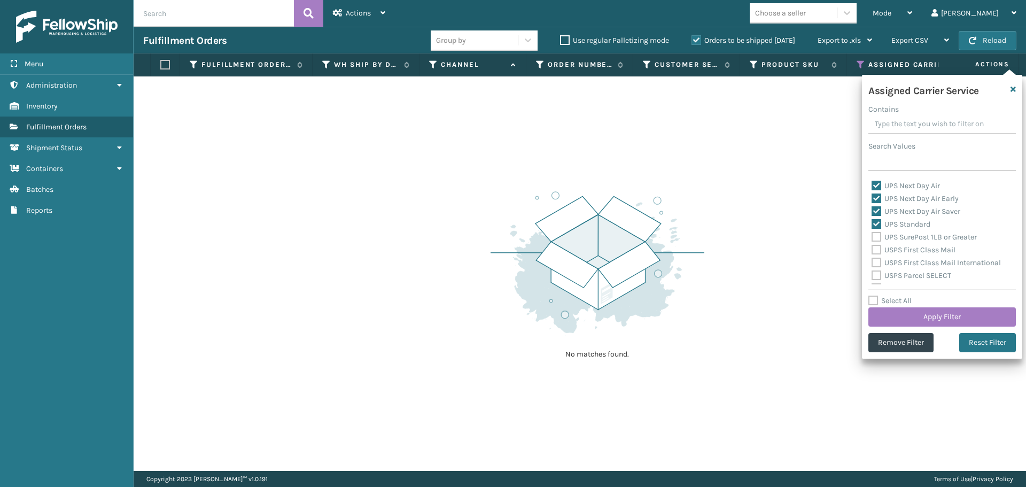
click at [876, 236] on label "UPS SurePost 1LB or Greater" at bounding box center [924, 237] width 105 height 9
click at [872, 236] on input "UPS SurePost 1LB or Greater" at bounding box center [872, 234] width 1 height 7
click at [875, 247] on label "USPS First Class Mail" at bounding box center [914, 249] width 84 height 9
click at [872, 247] on input "USPS First Class Mail" at bounding box center [872, 247] width 1 height 7
click at [875, 262] on label "USPS First Class Mail International" at bounding box center [936, 262] width 129 height 9
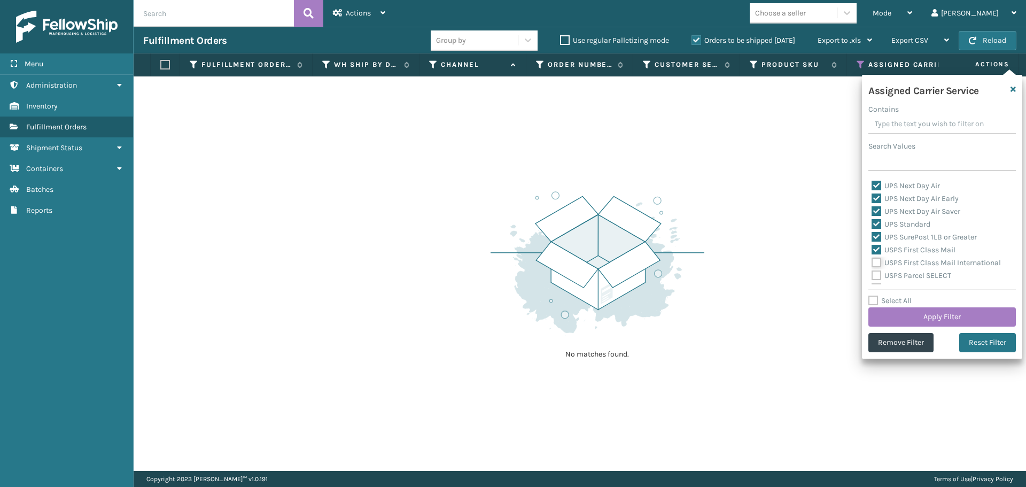
click at [872, 262] on input "USPS First Class Mail International" at bounding box center [872, 260] width 1 height 7
click at [875, 273] on label "USPS Parcel SELECT" at bounding box center [912, 275] width 80 height 9
click at [872, 273] on input "USPS Parcel SELECT" at bounding box center [872, 272] width 1 height 7
click at [880, 232] on label "USPS Priority Mail" at bounding box center [908, 234] width 73 height 9
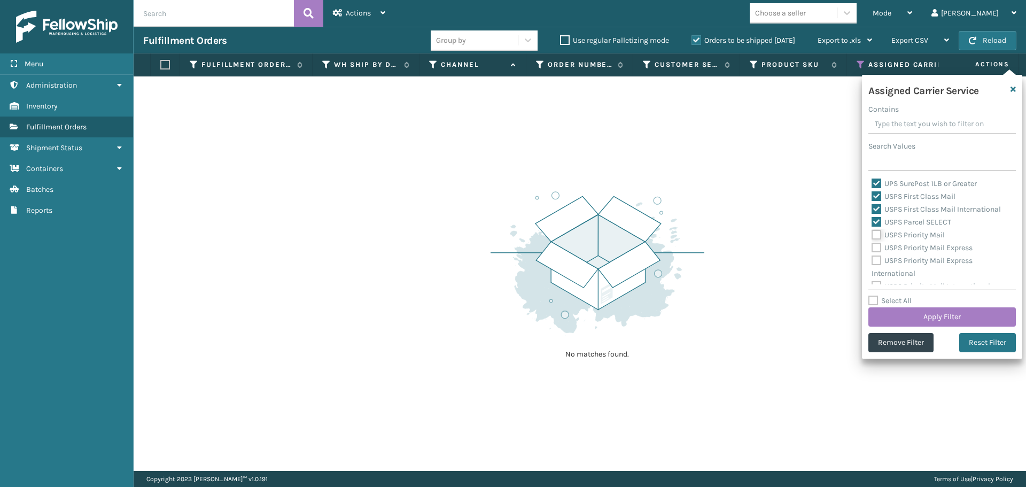
click at [872, 232] on input "USPS Priority Mail" at bounding box center [872, 232] width 1 height 7
click at [878, 248] on label "USPS Priority Mail Express" at bounding box center [922, 247] width 101 height 9
click at [872, 248] on input "USPS Priority Mail Express" at bounding box center [872, 245] width 1 height 7
click at [878, 258] on label "USPS Priority Mail Express International" at bounding box center [922, 267] width 101 height 22
click at [872, 258] on input "USPS Priority Mail Express International" at bounding box center [872, 257] width 1 height 7
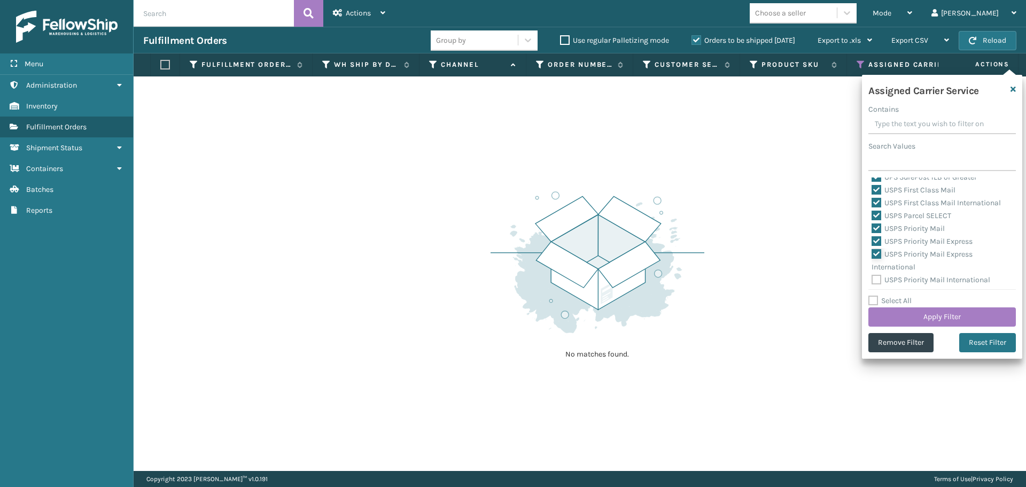
scroll to position [329, 0]
click at [879, 276] on label "USPS Priority Mail International" at bounding box center [931, 277] width 119 height 9
click at [872, 276] on input "USPS Priority Mail International" at bounding box center [872, 275] width 1 height 7
click at [904, 315] on button "Apply Filter" at bounding box center [943, 316] width 148 height 19
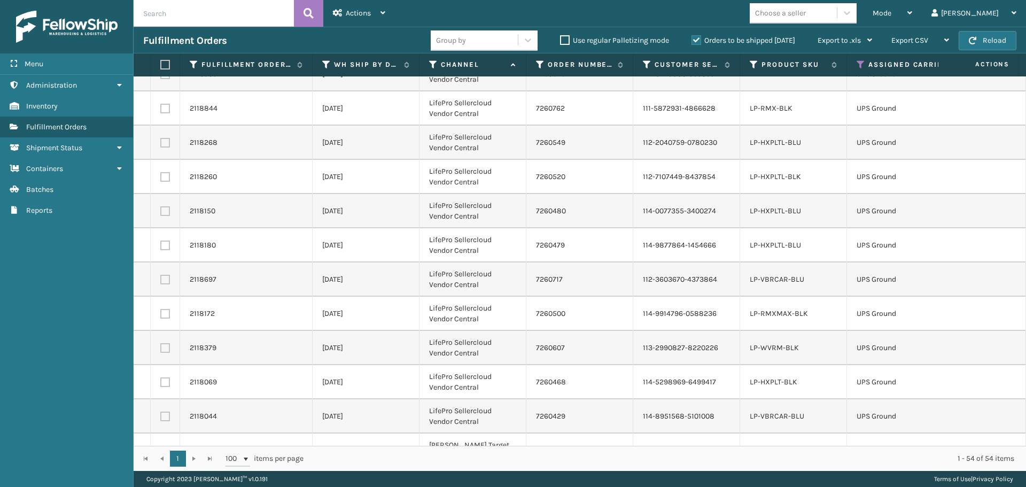
scroll to position [1358, 0]
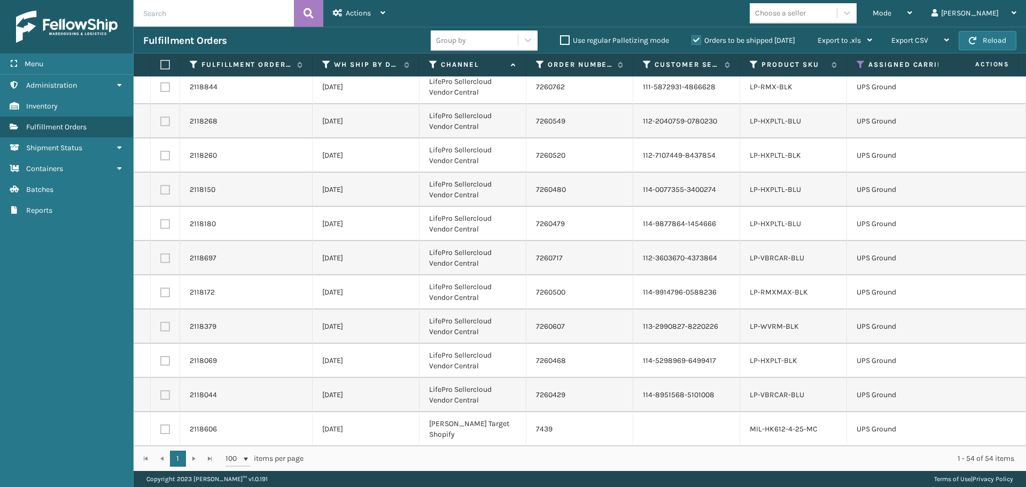
click at [160, 64] on th at bounding box center [165, 64] width 29 height 23
click at [167, 64] on label at bounding box center [163, 65] width 6 height 10
click at [161, 64] on input "checkbox" at bounding box center [160, 64] width 1 height 7
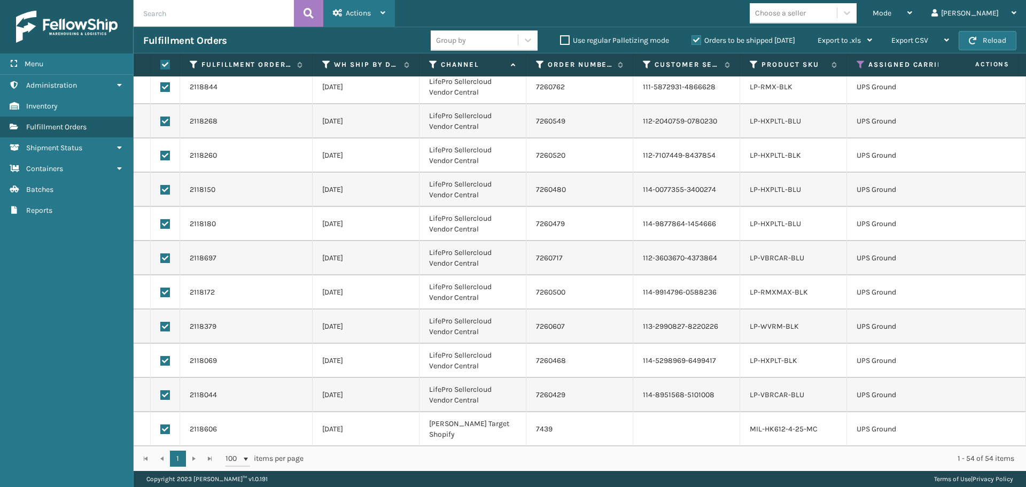
click at [376, 18] on div "Actions" at bounding box center [359, 13] width 52 height 27
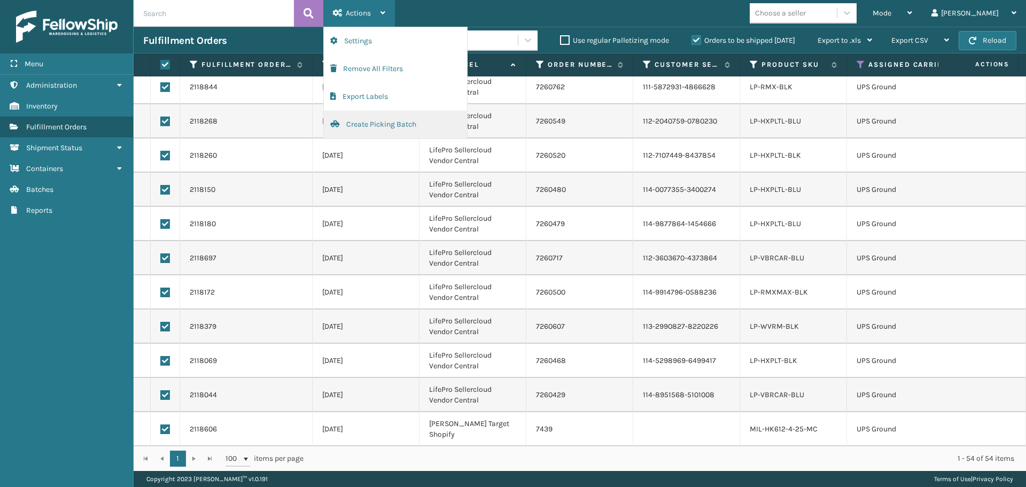
click at [404, 121] on button "Create Picking Batch" at bounding box center [395, 125] width 143 height 28
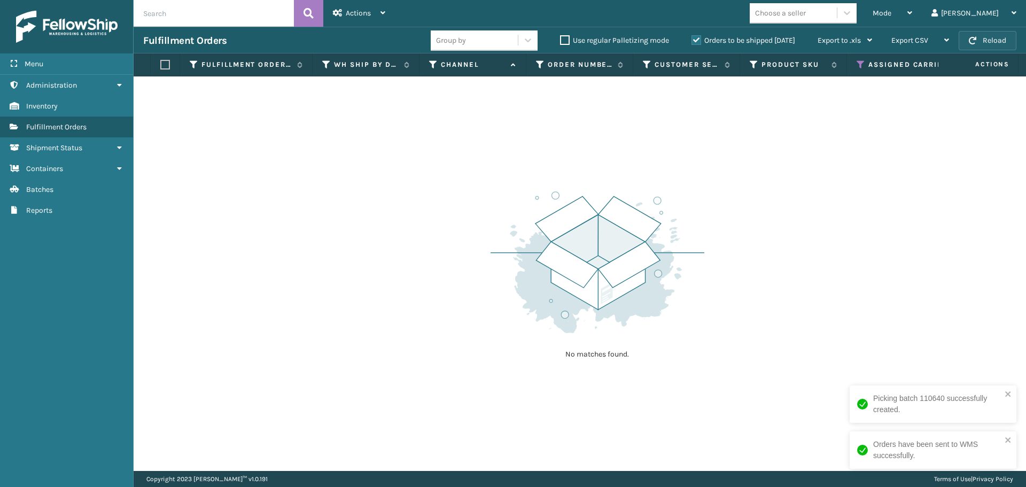
click at [995, 35] on button "Reload" at bounding box center [988, 40] width 58 height 19
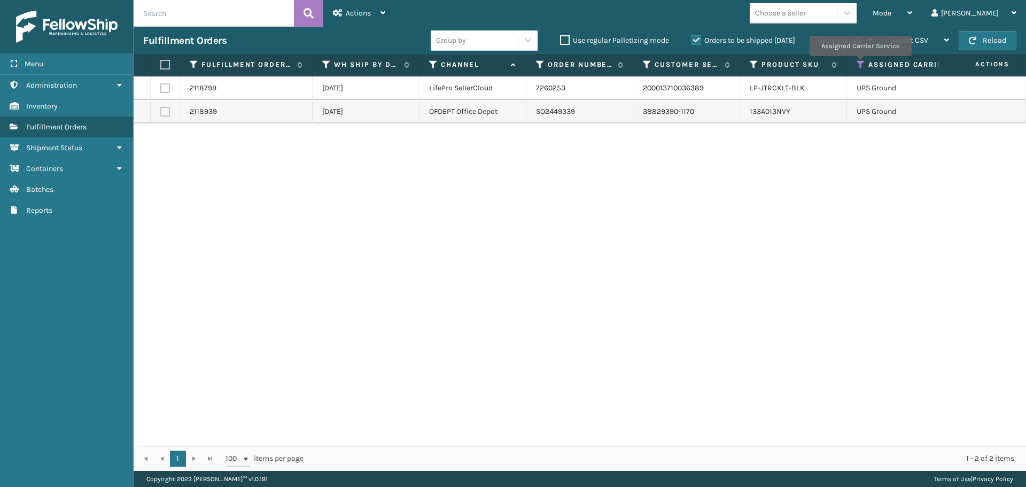
click at [860, 64] on icon at bounding box center [861, 65] width 9 height 10
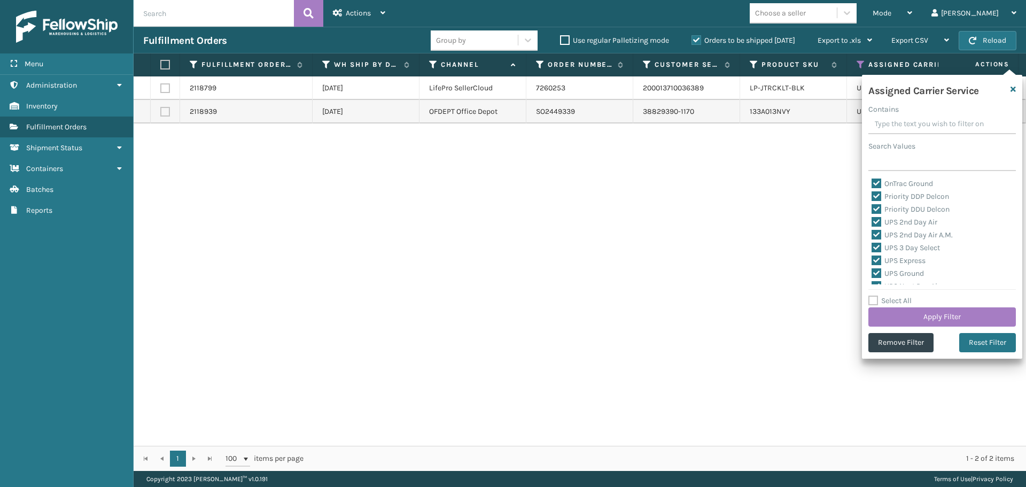
click at [870, 299] on label "Select All" at bounding box center [890, 300] width 43 height 9
click at [870, 296] on input "Select All" at bounding box center [949, 295] width 160 height 1
click at [870, 299] on label "Select All" at bounding box center [890, 300] width 43 height 9
click at [870, 296] on input "Select All" at bounding box center [949, 295] width 160 height 1
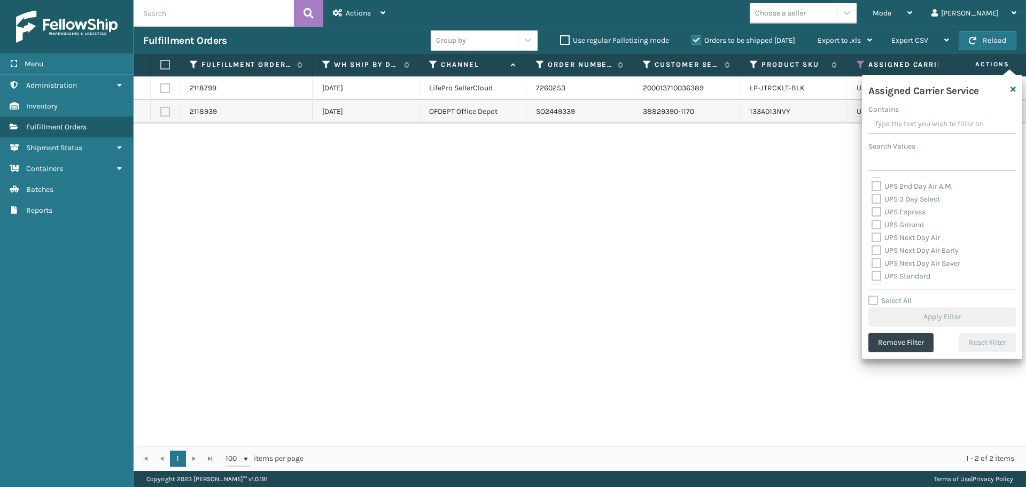
scroll to position [214, 0]
click at [876, 237] on label "Amazon Transportation Air" at bounding box center [923, 239] width 103 height 9
click at [872, 237] on input "Amazon Transportation Air" at bounding box center [872, 236] width 1 height 7
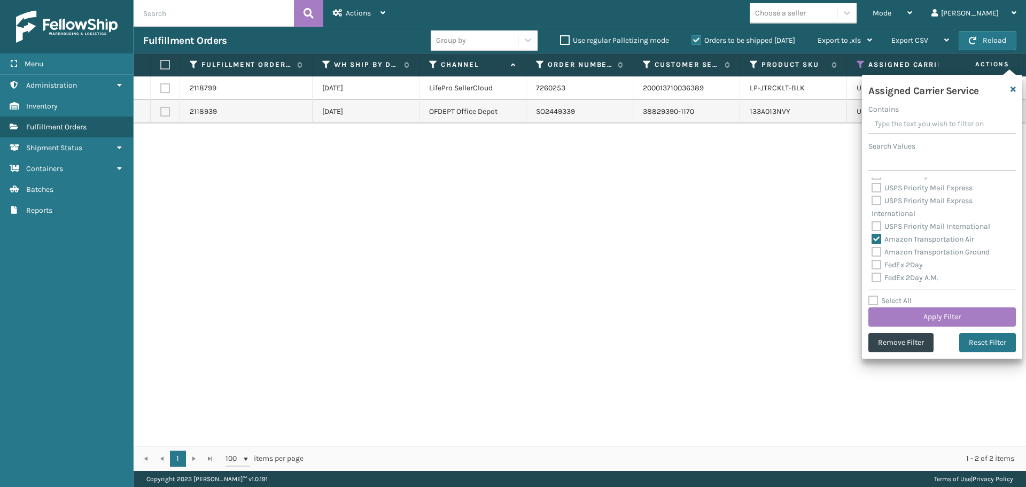
click at [878, 251] on label "Amazon Transportation Ground" at bounding box center [931, 251] width 118 height 9
click at [872, 251] on input "Amazon Transportation Ground" at bounding box center [872, 249] width 1 height 7
click at [889, 315] on button "Apply Filter" at bounding box center [943, 316] width 148 height 19
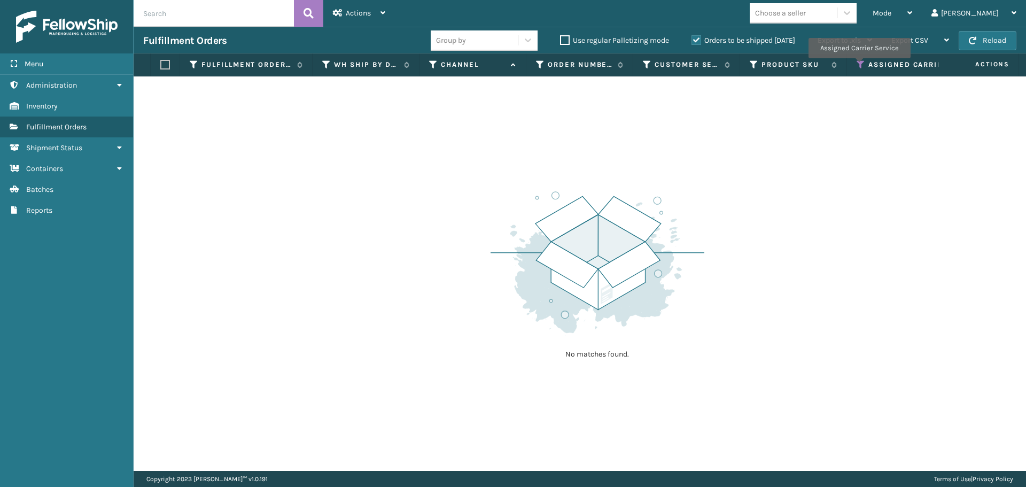
click at [859, 66] on icon at bounding box center [861, 65] width 9 height 10
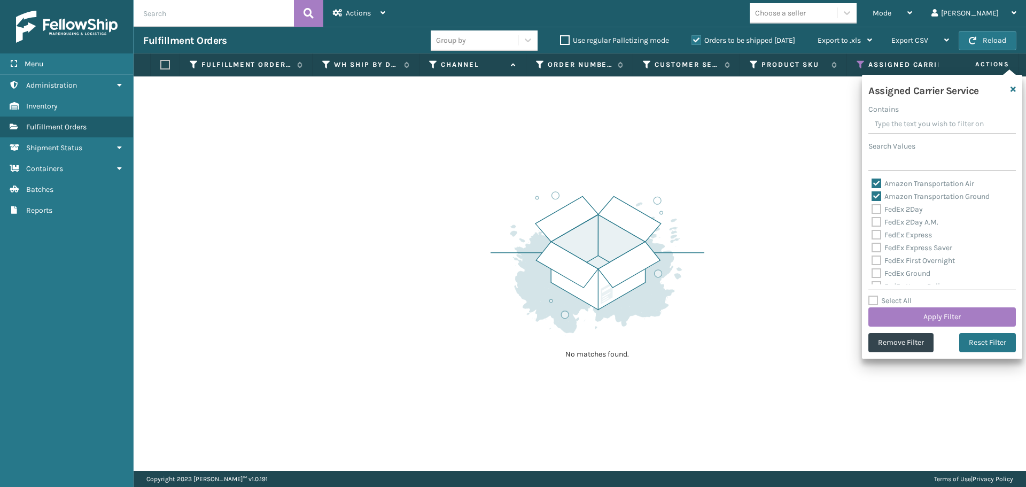
click at [878, 182] on label "Amazon Transportation Air" at bounding box center [923, 183] width 103 height 9
click at [872, 182] on input "Amazon Transportation Air" at bounding box center [872, 180] width 1 height 7
click at [875, 192] on label "Amazon Transportation Ground" at bounding box center [931, 196] width 118 height 9
click at [872, 192] on input "Amazon Transportation Ground" at bounding box center [872, 193] width 1 height 7
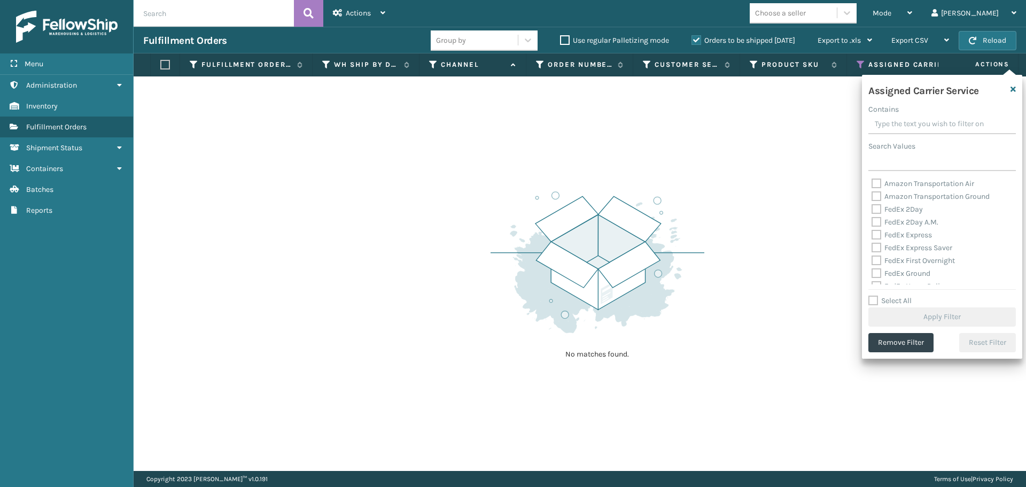
click at [876, 210] on label "FedEx 2Day" at bounding box center [897, 209] width 51 height 9
click at [872, 210] on input "FedEx 2Day" at bounding box center [872, 206] width 1 height 7
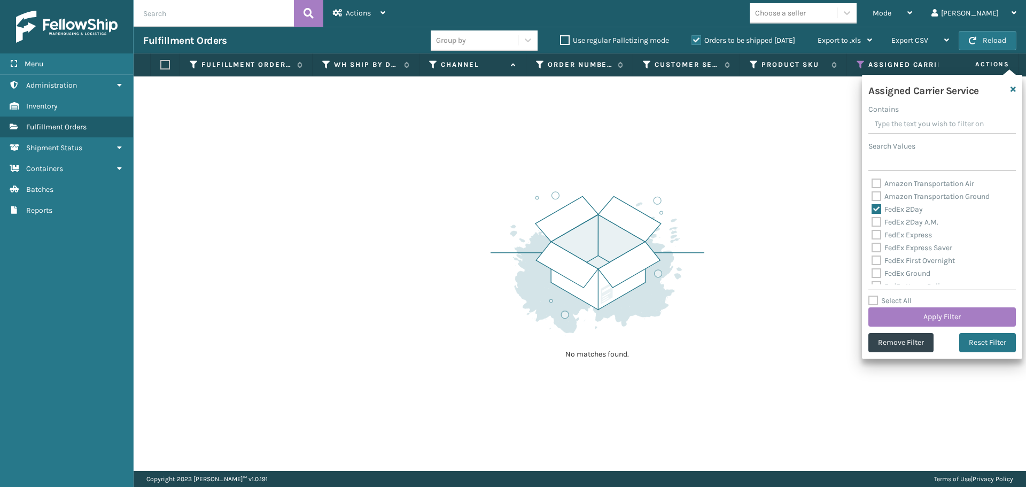
click at [876, 221] on label "FedEx 2Day A.M." at bounding box center [905, 222] width 67 height 9
click at [872, 221] on input "FedEx 2Day A.M." at bounding box center [872, 219] width 1 height 7
click at [878, 238] on label "FedEx Express" at bounding box center [902, 234] width 60 height 9
click at [872, 236] on input "FedEx Express" at bounding box center [872, 232] width 1 height 7
click at [879, 249] on label "FedEx Express Saver" at bounding box center [912, 247] width 81 height 9
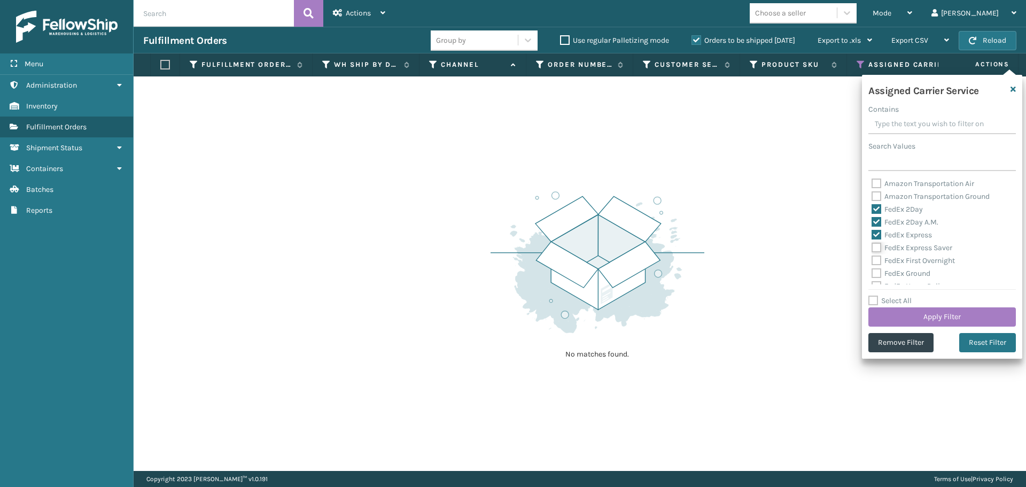
click at [872, 249] on input "FedEx Express Saver" at bounding box center [872, 245] width 1 height 7
click at [878, 259] on label "FedEx First Overnight" at bounding box center [913, 260] width 83 height 9
click at [872, 259] on input "FedEx First Overnight" at bounding box center [872, 257] width 1 height 7
click at [878, 274] on label "FedEx Ground" at bounding box center [901, 273] width 59 height 9
click at [872, 274] on input "FedEx Ground" at bounding box center [872, 270] width 1 height 7
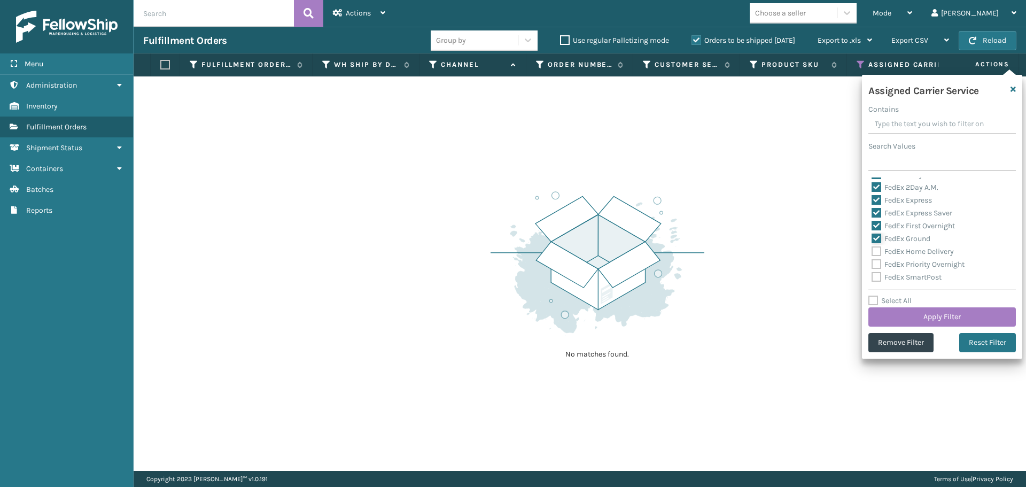
scroll to position [53, 0]
click at [877, 228] on label "FedEx Home Delivery" at bounding box center [913, 232] width 82 height 9
click at [872, 228] on input "FedEx Home Delivery" at bounding box center [872, 230] width 1 height 7
click at [880, 244] on label "FedEx Priority Overnight" at bounding box center [918, 245] width 93 height 9
click at [872, 244] on input "FedEx Priority Overnight" at bounding box center [872, 242] width 1 height 7
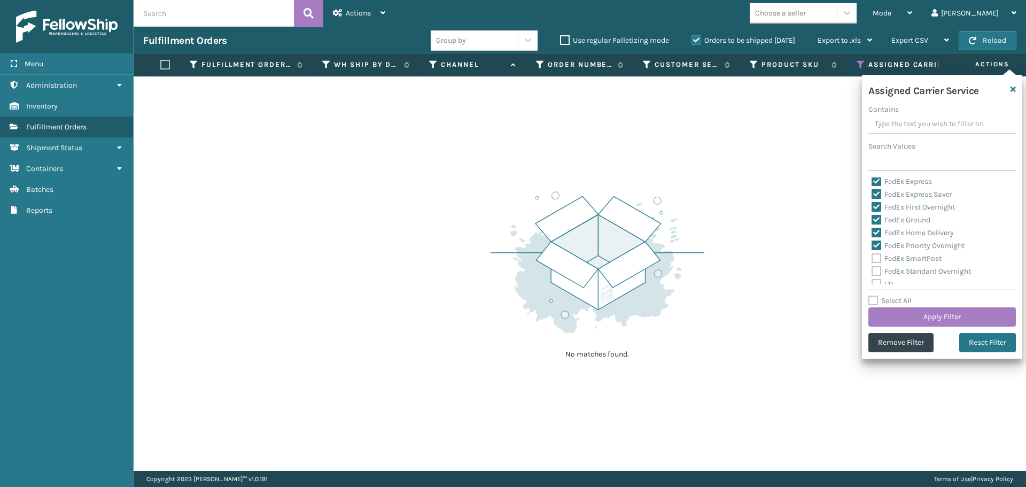
drag, startPoint x: 880, startPoint y: 257, endPoint x: 880, endPoint y: 267, distance: 9.6
click at [880, 259] on label "FedEx SmartPost" at bounding box center [907, 258] width 70 height 9
click at [872, 259] on input "FedEx SmartPost" at bounding box center [872, 255] width 1 height 7
click at [879, 268] on label "FedEx Standard Overnight" at bounding box center [921, 271] width 99 height 9
click at [872, 268] on input "FedEx Standard Overnight" at bounding box center [872, 268] width 1 height 7
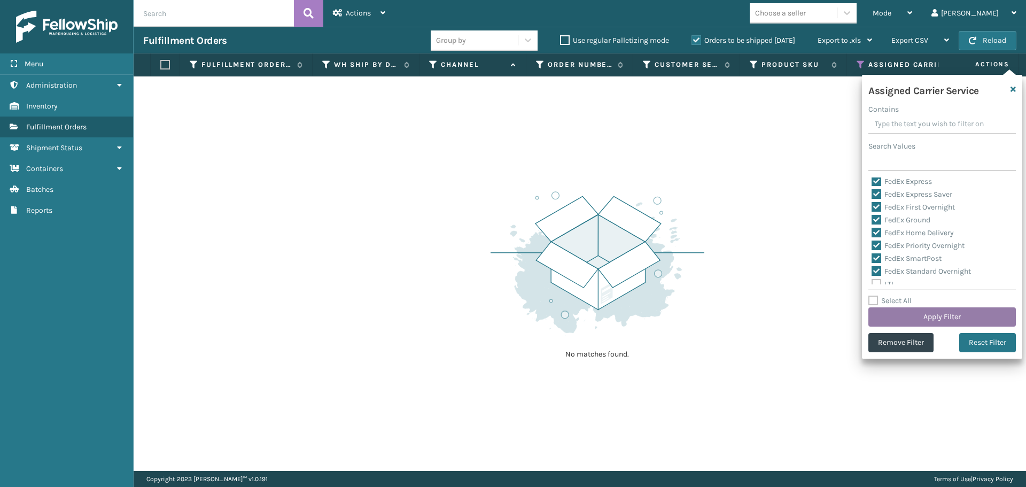
click at [898, 320] on button "Apply Filter" at bounding box center [943, 316] width 148 height 19
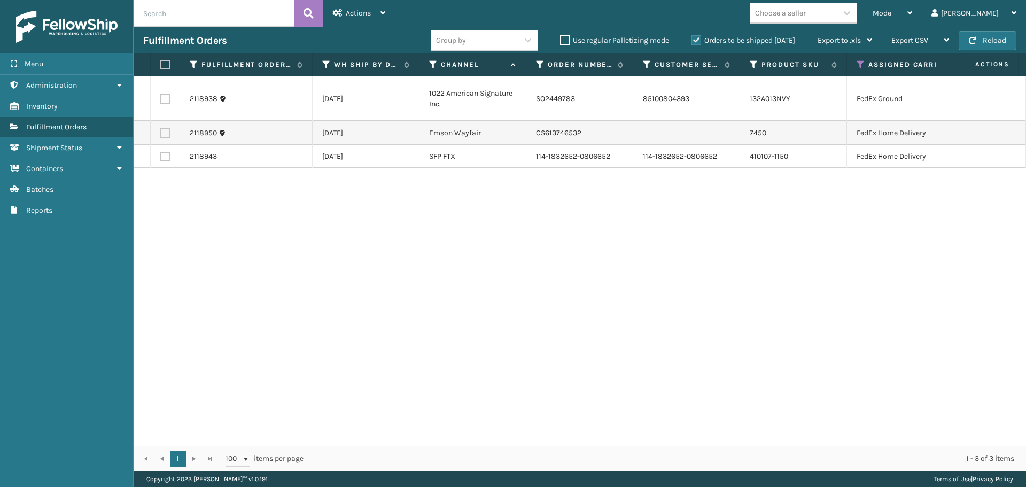
drag, startPoint x: 161, startPoint y: 65, endPoint x: 176, endPoint y: 63, distance: 15.1
click at [162, 65] on label at bounding box center [163, 65] width 6 height 10
click at [161, 65] on input "checkbox" at bounding box center [160, 64] width 1 height 7
click at [362, 26] on div "Actions" at bounding box center [359, 13] width 52 height 27
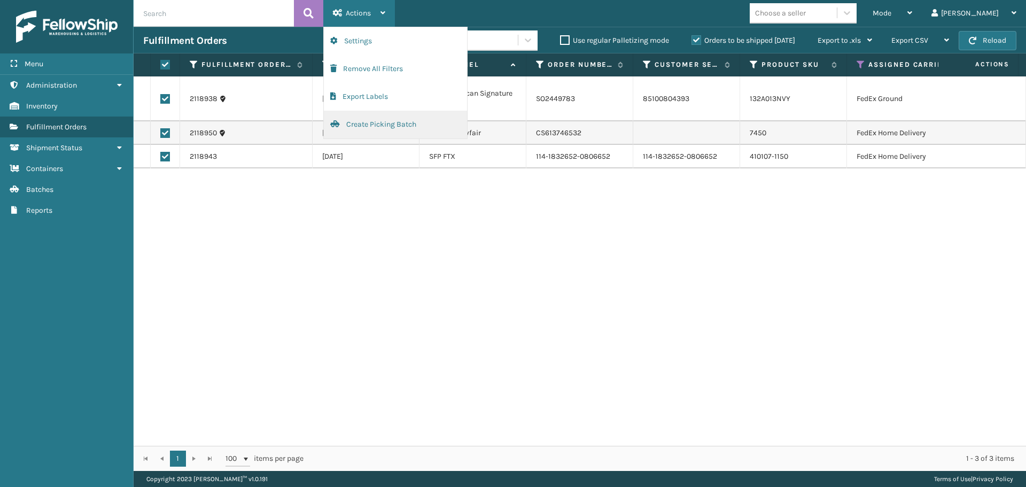
click at [387, 118] on button "Create Picking Batch" at bounding box center [395, 125] width 143 height 28
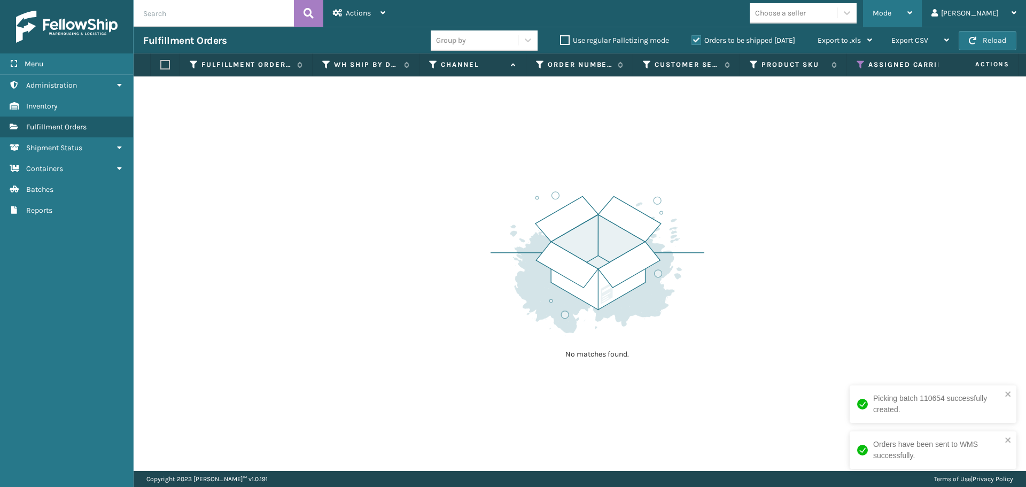
click at [912, 14] on div "Mode" at bounding box center [893, 13] width 40 height 27
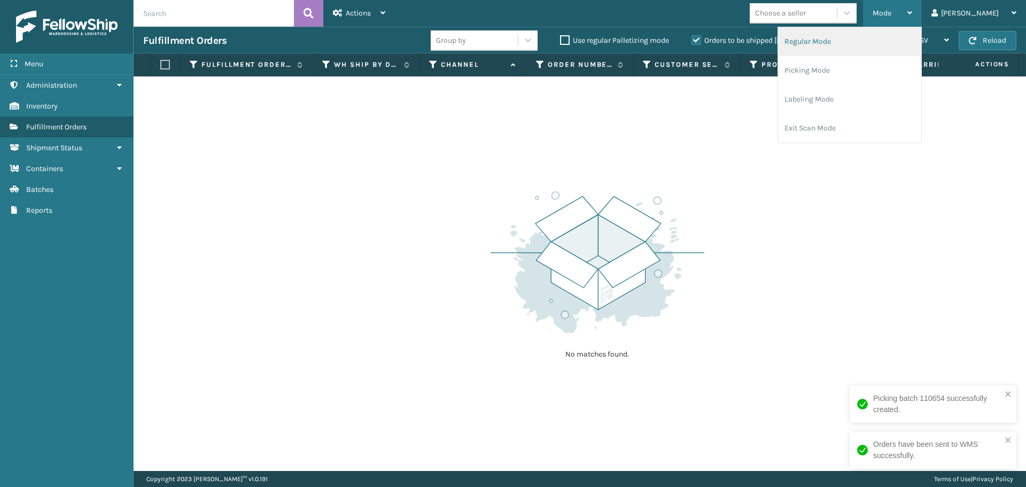
click at [922, 27] on div "Regular Mode Picking Mode Labeling Mode Exit Scan Mode" at bounding box center [850, 85] width 144 height 117
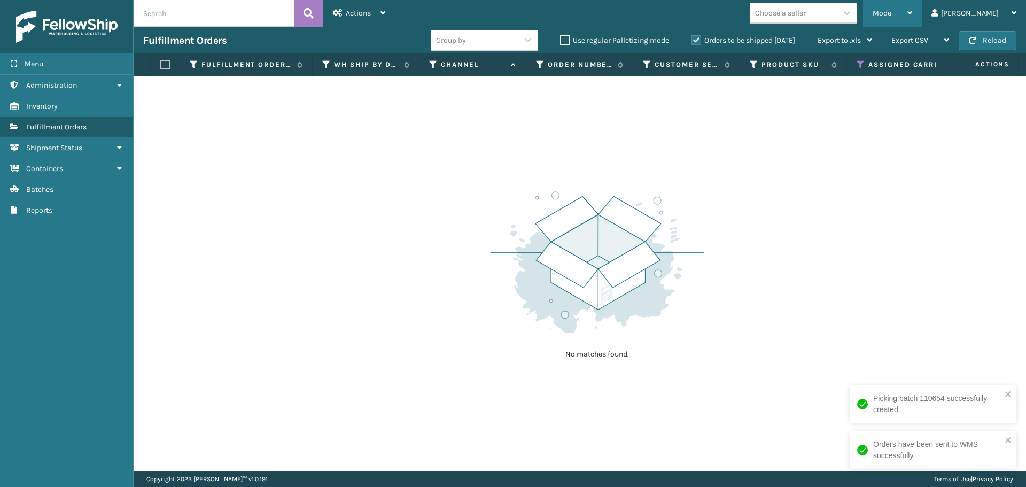
click at [912, 8] on div "Mode" at bounding box center [893, 13] width 40 height 27
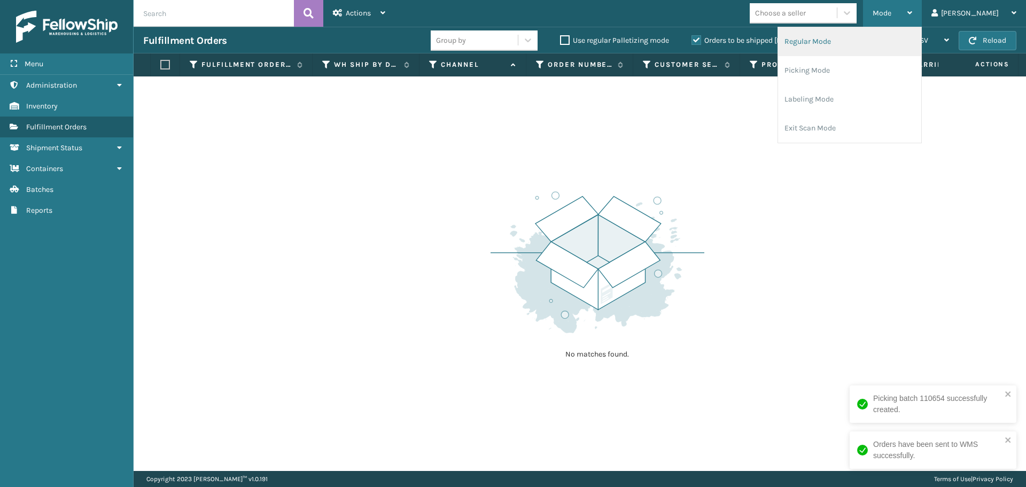
click at [918, 34] on li "Regular Mode" at bounding box center [849, 41] width 143 height 29
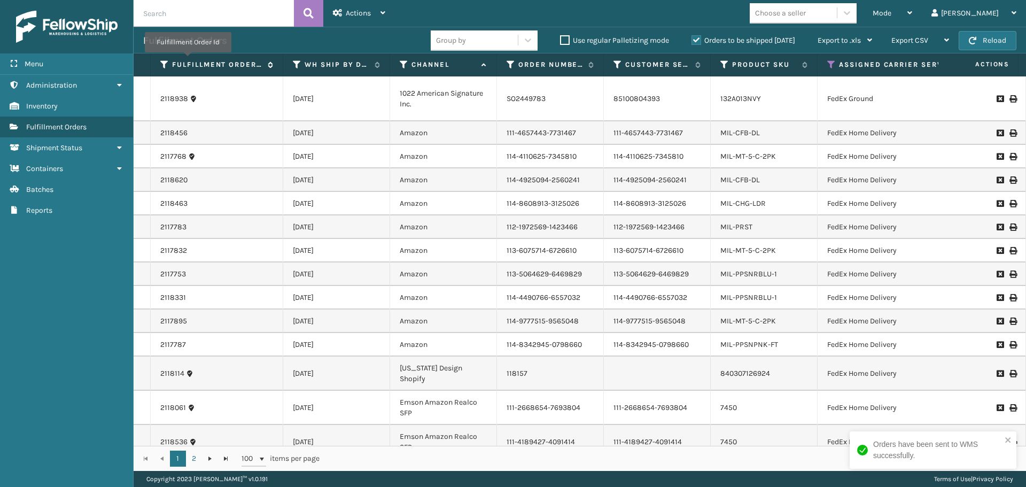
click at [165, 61] on icon at bounding box center [164, 65] width 9 height 10
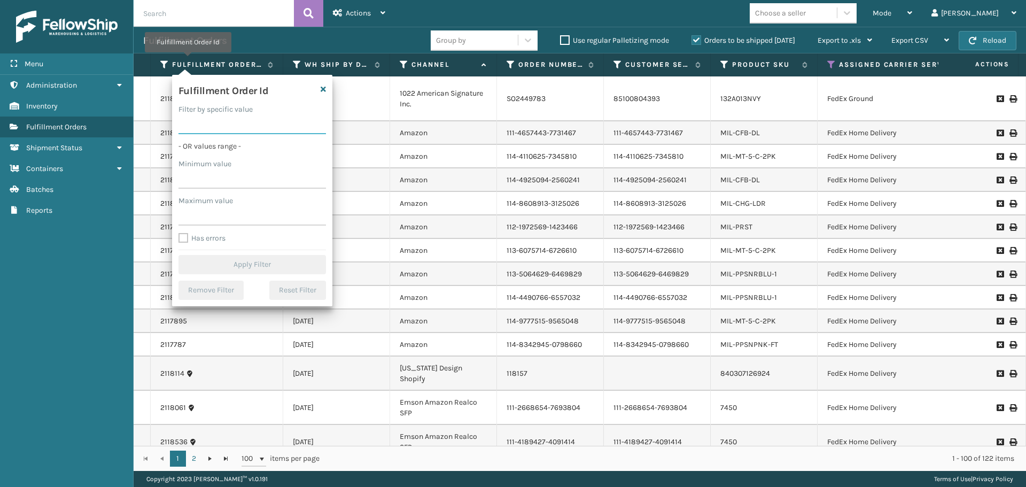
click at [214, 125] on input "Filter by specific value" at bounding box center [253, 124] width 148 height 19
paste input "2118943"
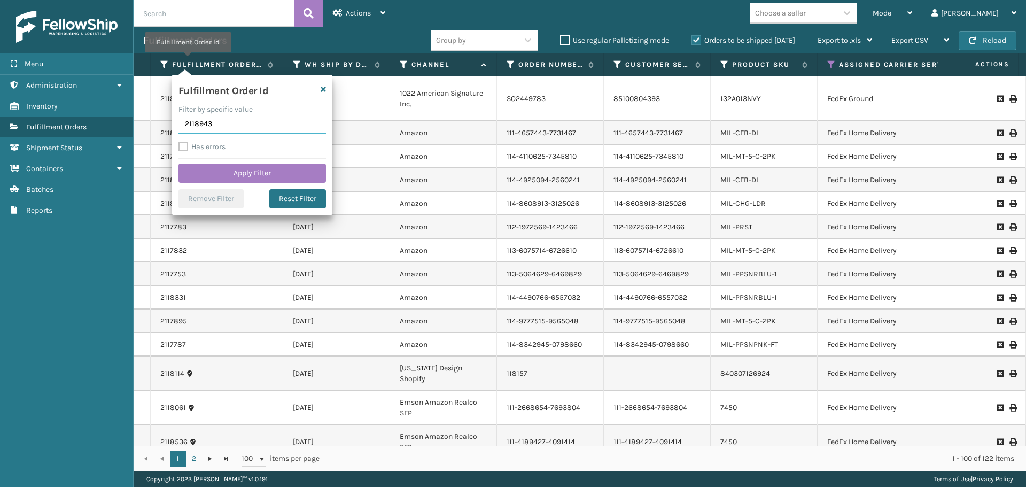
click at [199, 123] on input "2118943" at bounding box center [253, 124] width 148 height 19
click button "Apply Filter" at bounding box center [253, 173] width 148 height 19
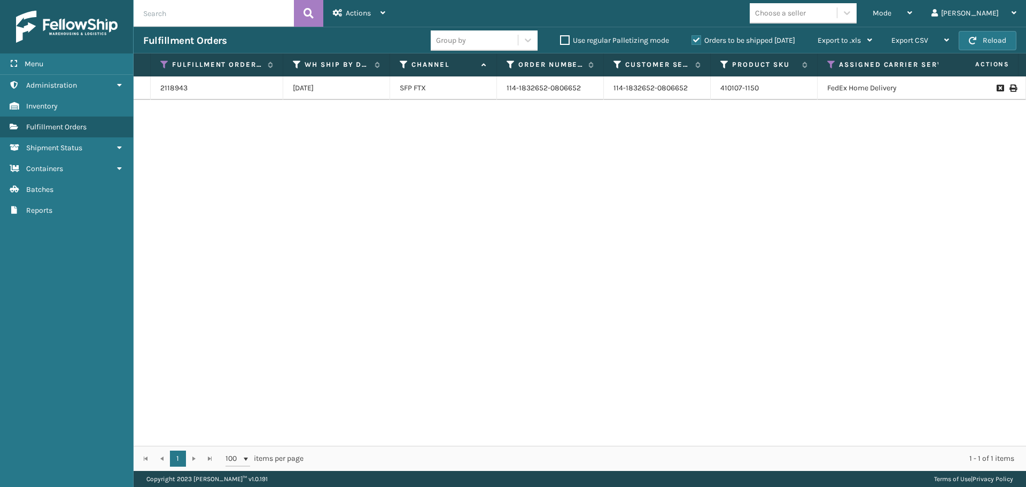
click at [160, 63] on th "Fulfillment Order Id" at bounding box center [217, 64] width 133 height 23
click at [162, 63] on icon at bounding box center [164, 65] width 9 height 10
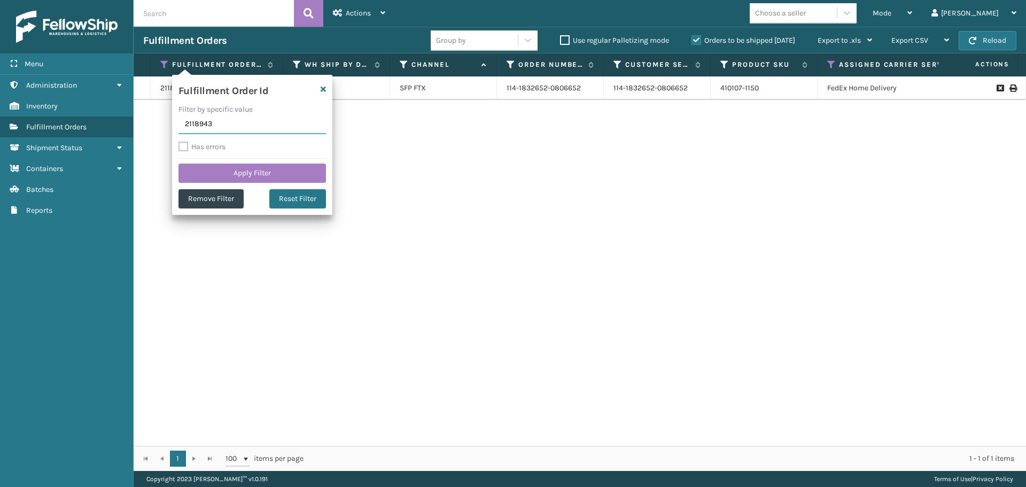
click at [207, 119] on input "2118943" at bounding box center [253, 124] width 148 height 19
paste input "2118569"
click at [210, 176] on button "Apply Filter" at bounding box center [253, 173] width 148 height 19
